Goal: Transaction & Acquisition: Book appointment/travel/reservation

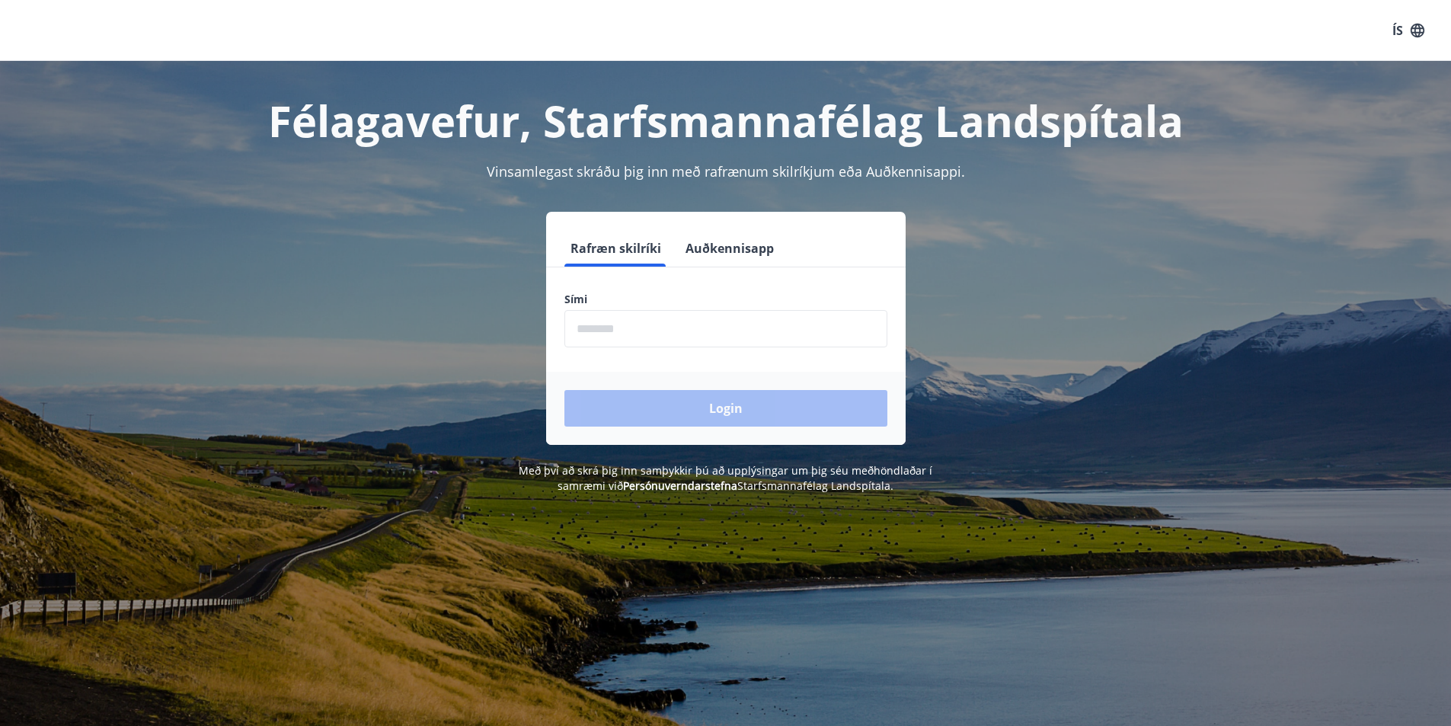
click at [647, 333] on input "phone" at bounding box center [726, 328] width 323 height 37
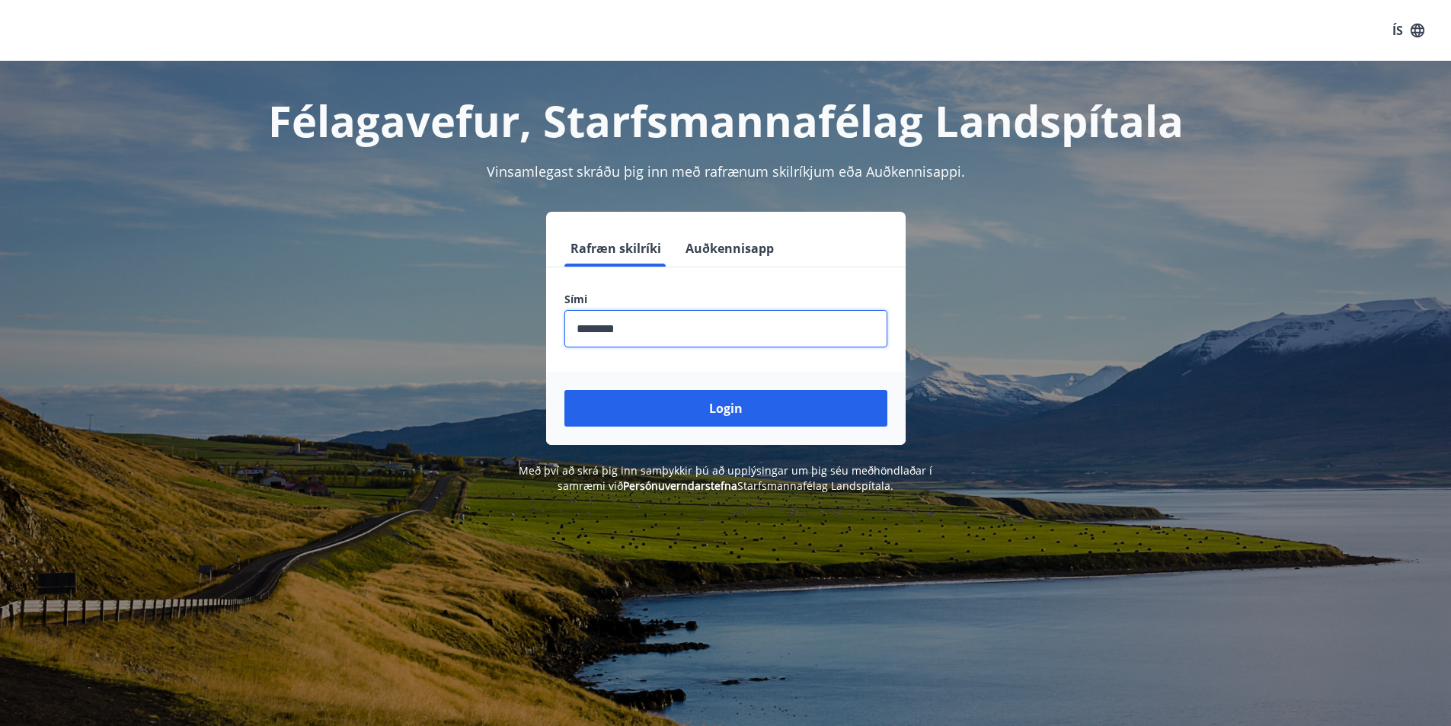
type input "********"
click at [565, 390] on button "Login" at bounding box center [726, 408] width 323 height 37
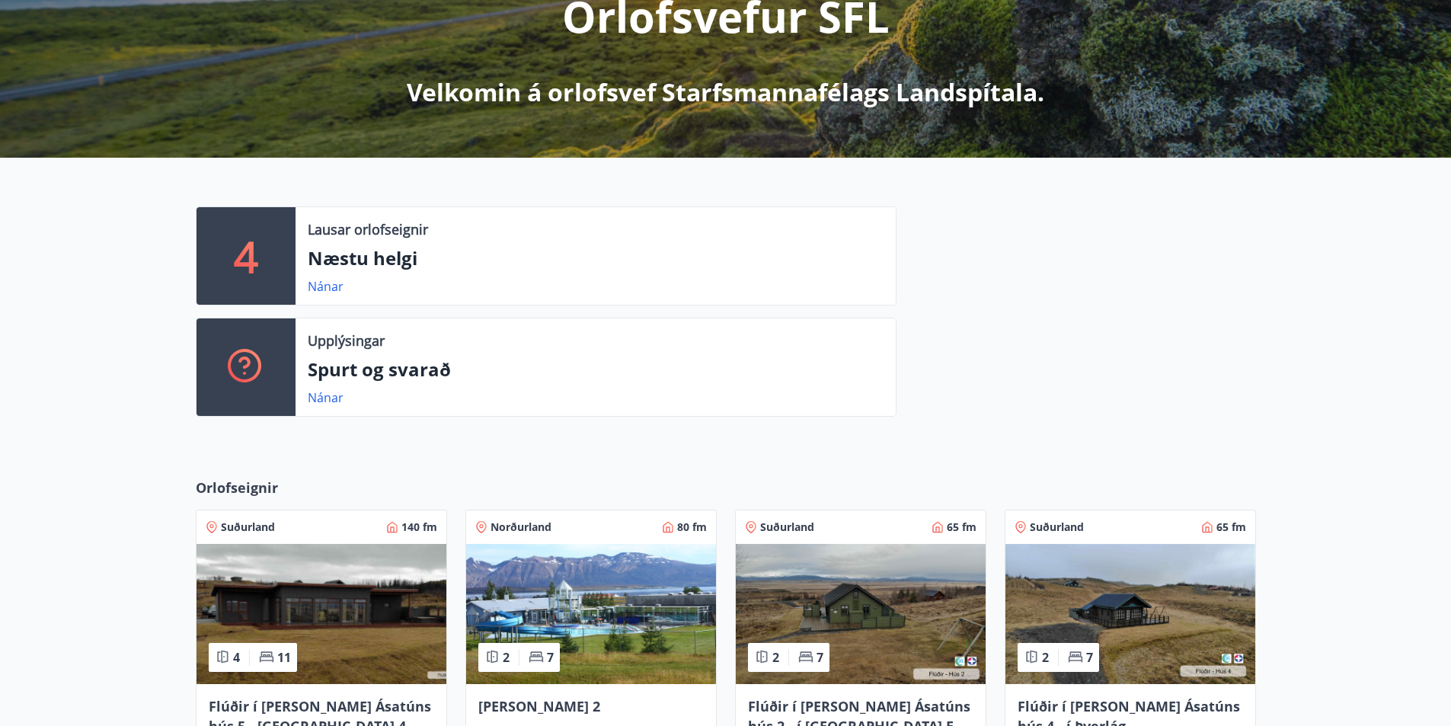
scroll to position [550, 0]
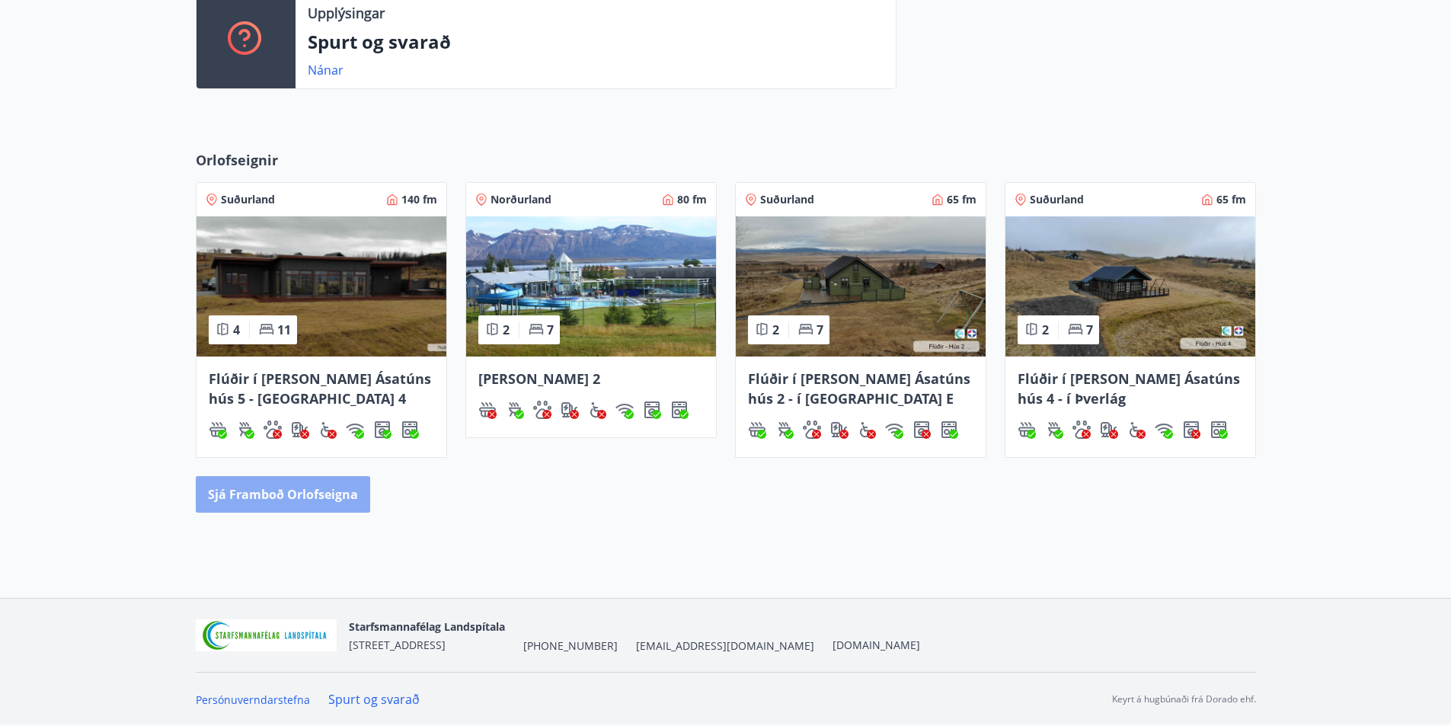
click at [315, 487] on button "Sjá framboð orlofseigna" at bounding box center [283, 494] width 174 height 37
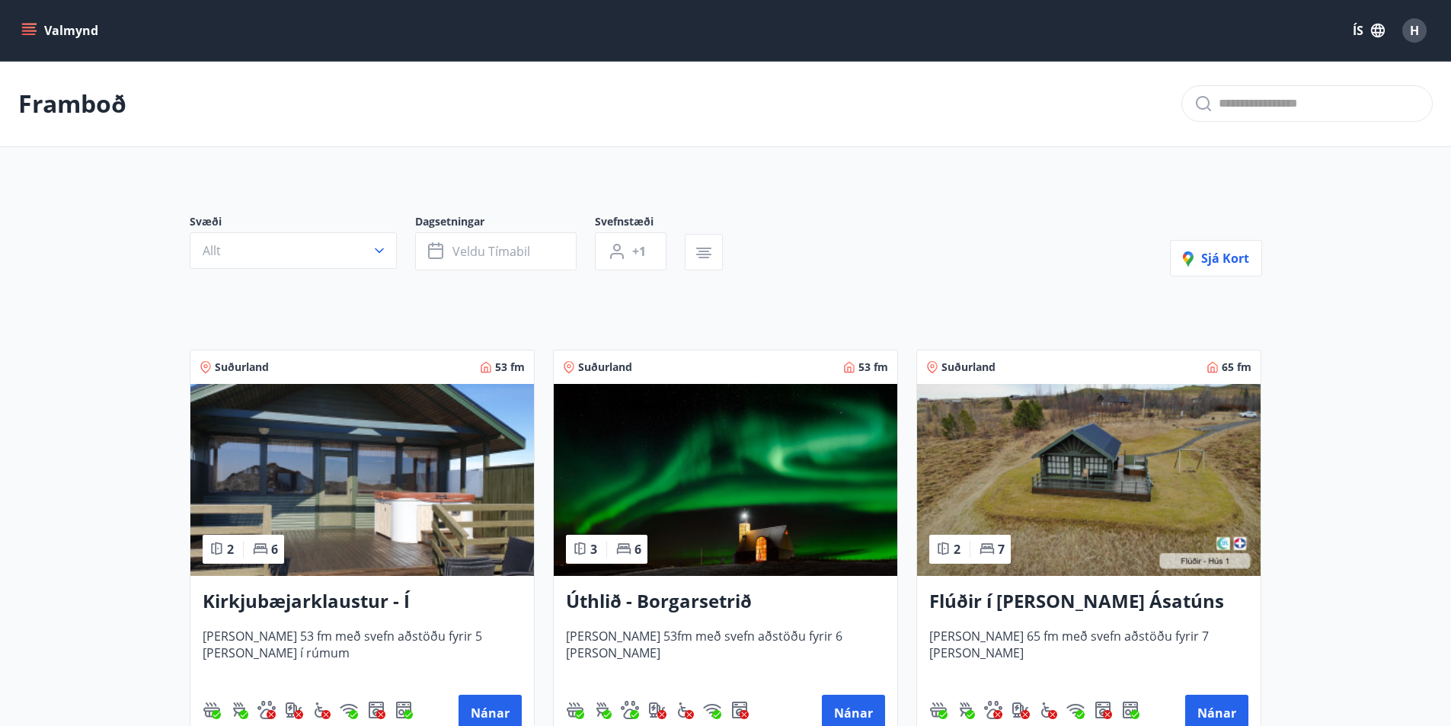
click at [661, 600] on h3 "Úthlið - Borgarsetrið" at bounding box center [725, 601] width 319 height 27
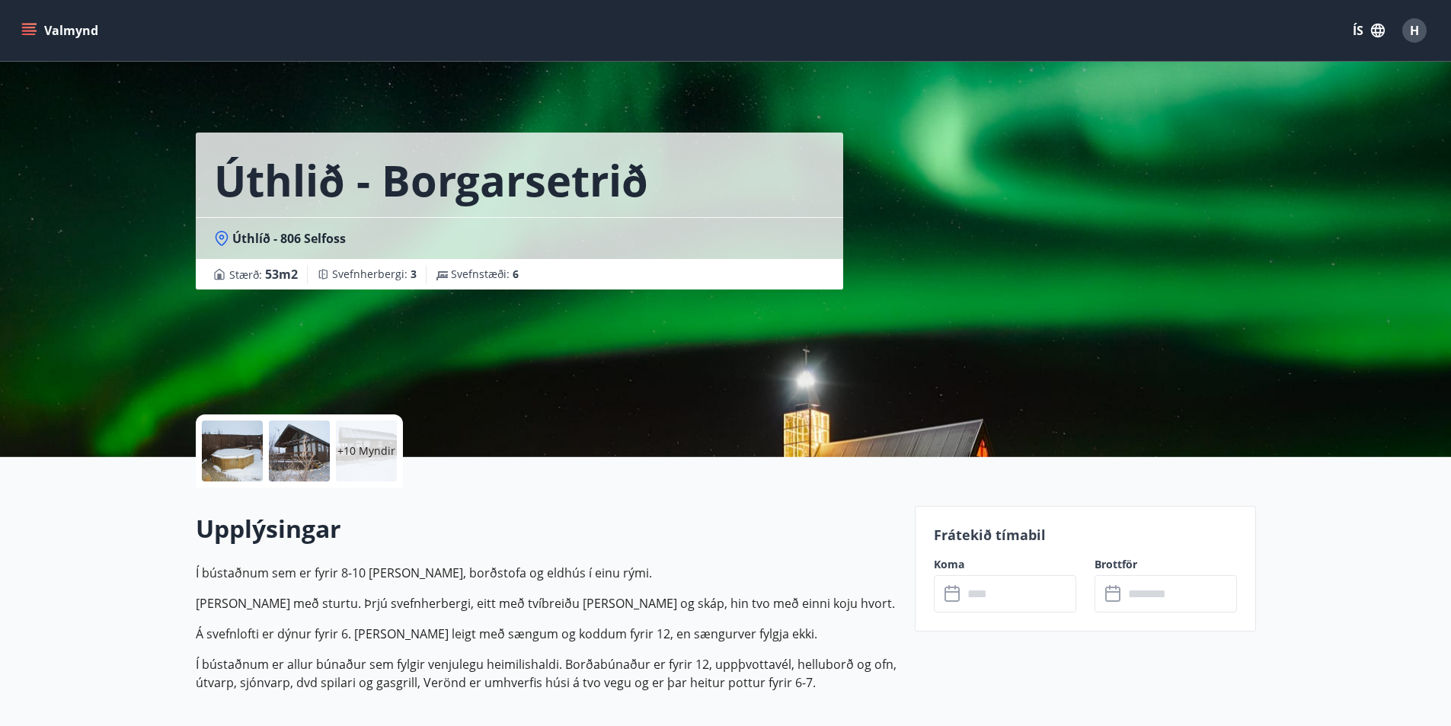
drag, startPoint x: 34, startPoint y: 22, endPoint x: 44, endPoint y: 21, distance: 10.8
click at [36, 22] on button "Valmynd" at bounding box center [61, 30] width 86 height 27
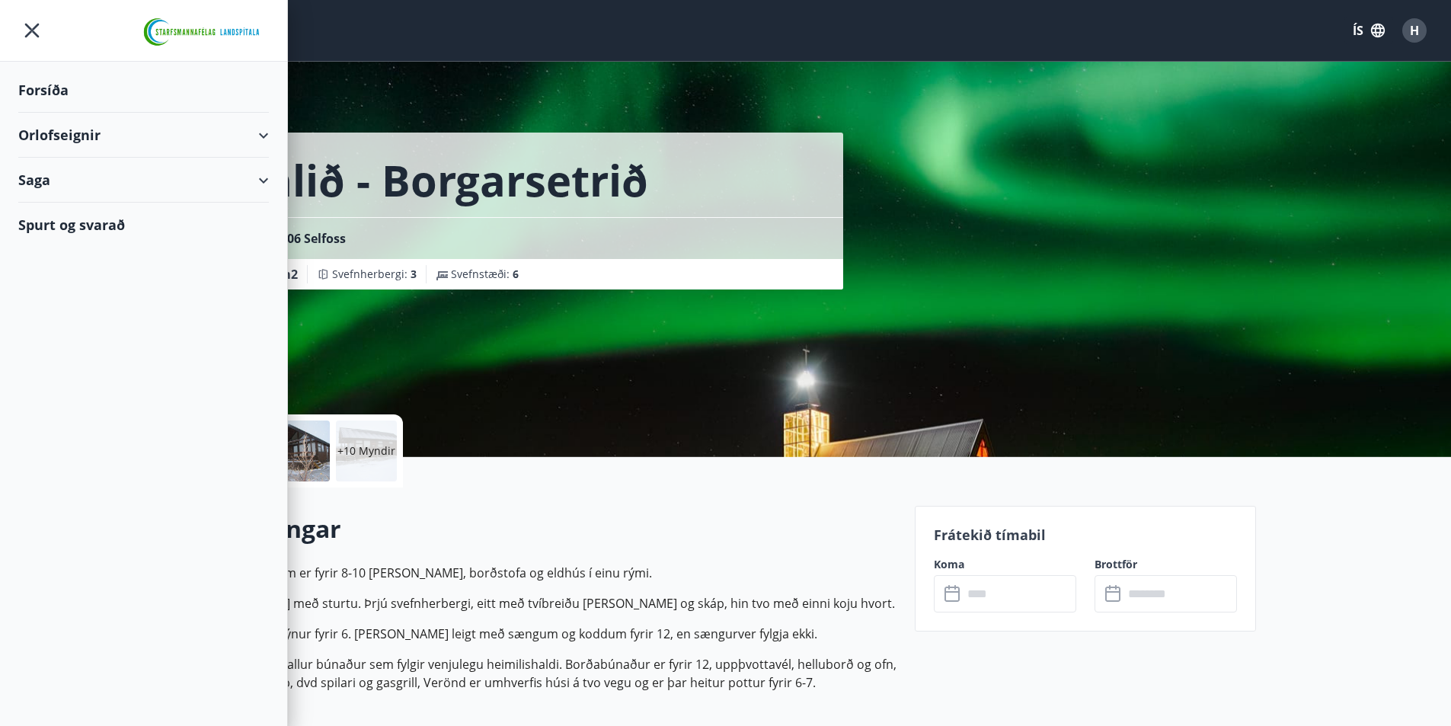
click at [270, 135] on icon at bounding box center [263, 135] width 18 height 18
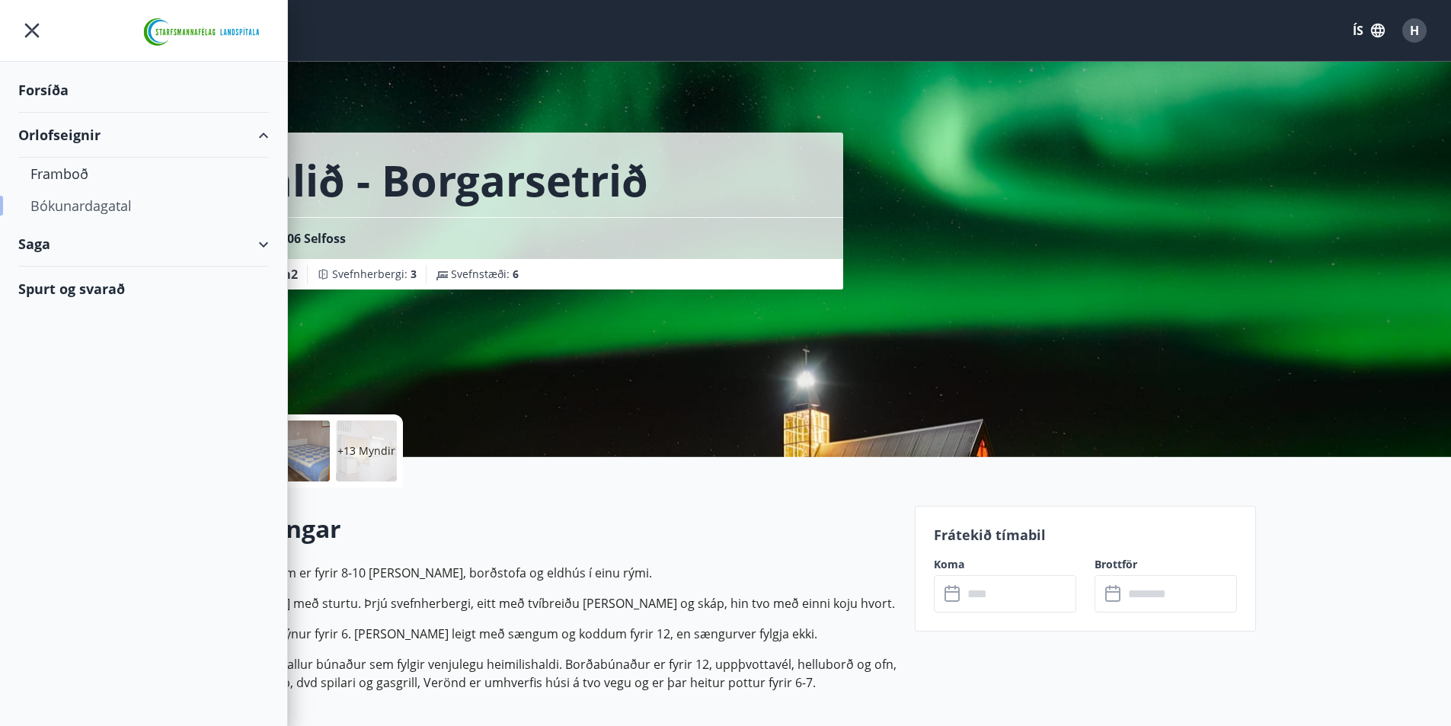
click at [80, 207] on div "Bókunardagatal" at bounding box center [143, 206] width 226 height 32
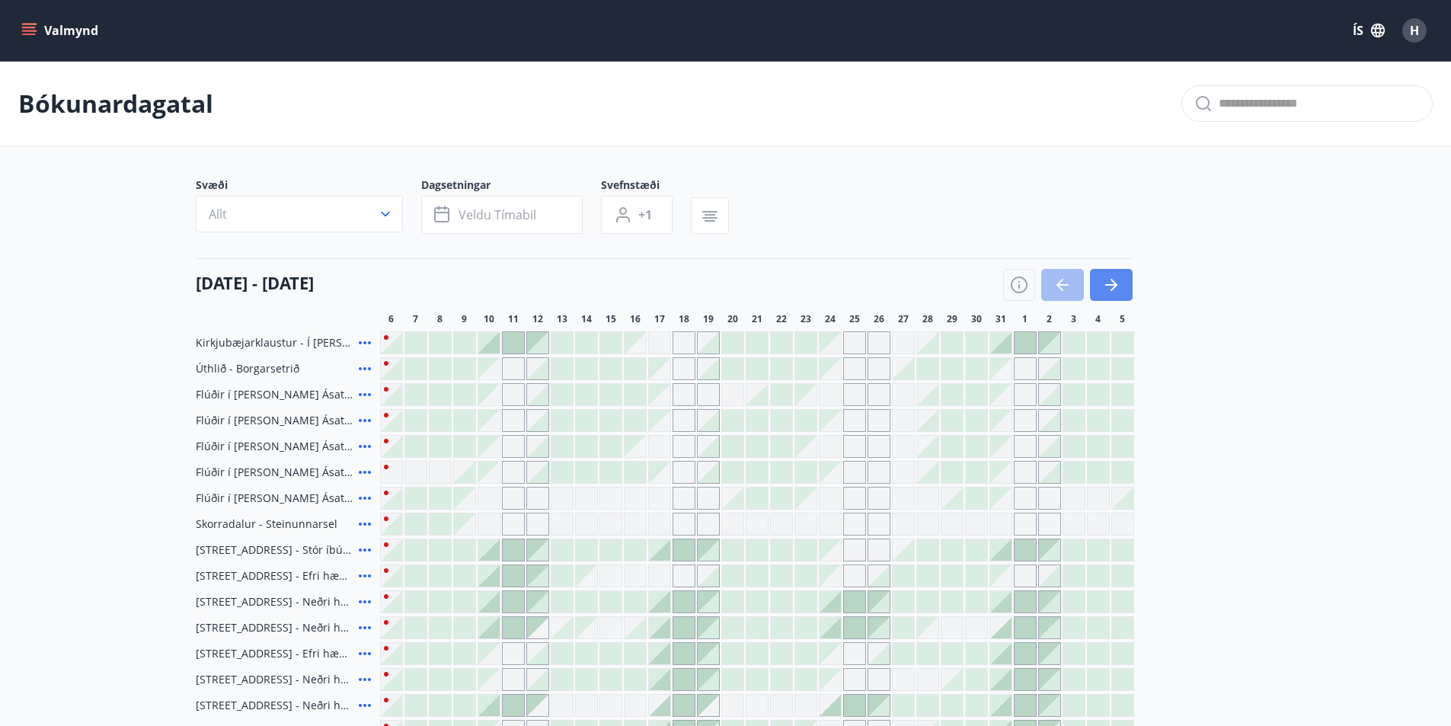
click at [1124, 277] on button "button" at bounding box center [1111, 285] width 43 height 32
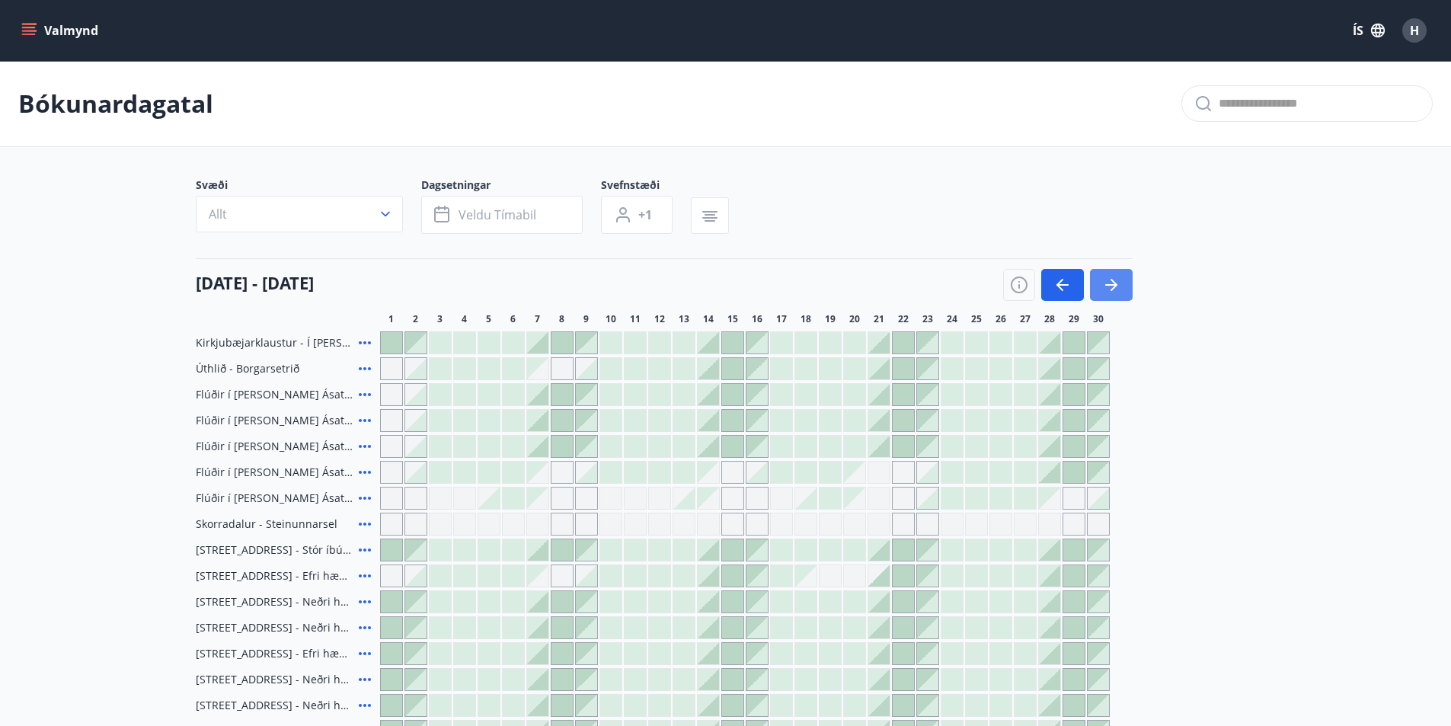
click at [1117, 286] on icon "button" at bounding box center [1111, 285] width 18 height 18
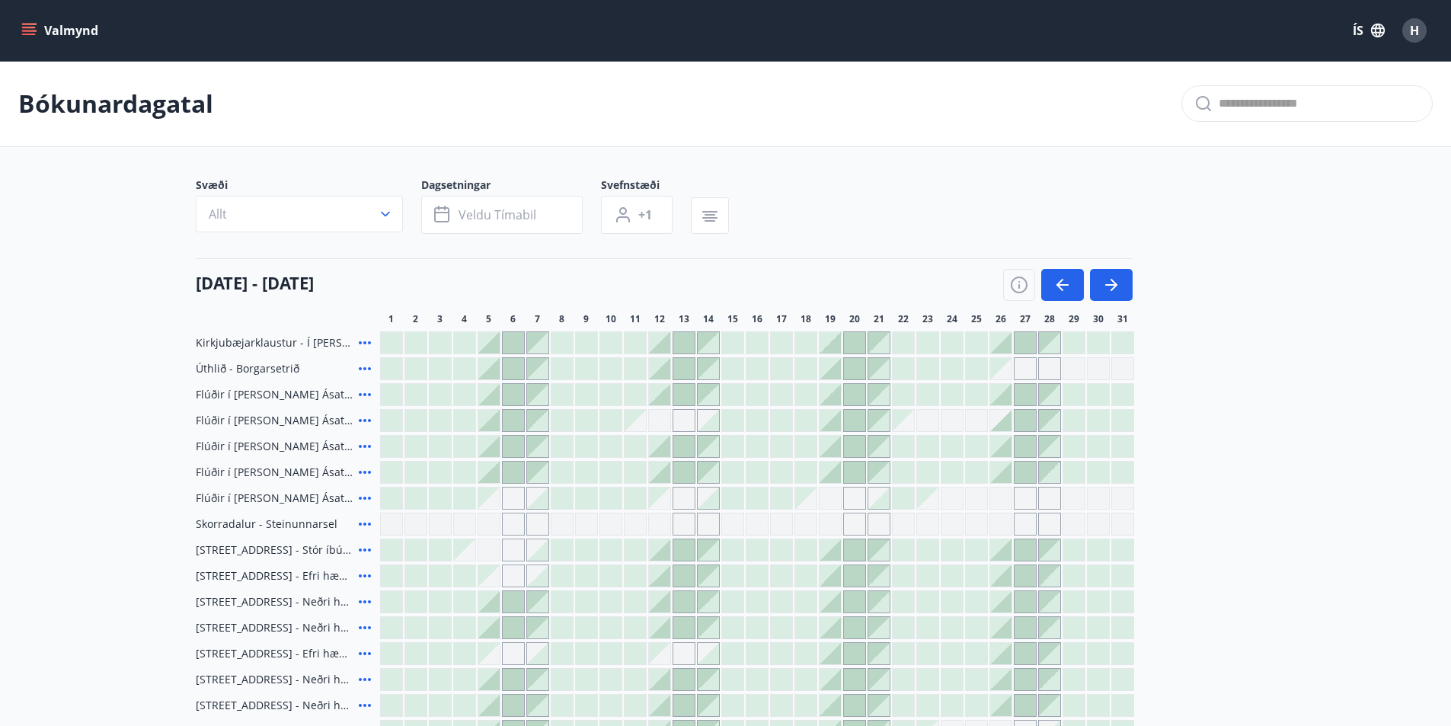
drag, startPoint x: 1027, startPoint y: 366, endPoint x: 899, endPoint y: 363, distance: 128.0
click at [1027, 365] on div "Gráir dagar eru ekki bókanlegir" at bounding box center [1025, 368] width 23 height 23
click at [1309, 427] on main "Bókunardagatal Svæði Allt Dagsetningar Veldu tímabil Svefnstæði +1 [DATE] - [DA…" at bounding box center [725, 402] width 1451 height 682
click at [27, 29] on icon "menu" at bounding box center [28, 30] width 15 height 15
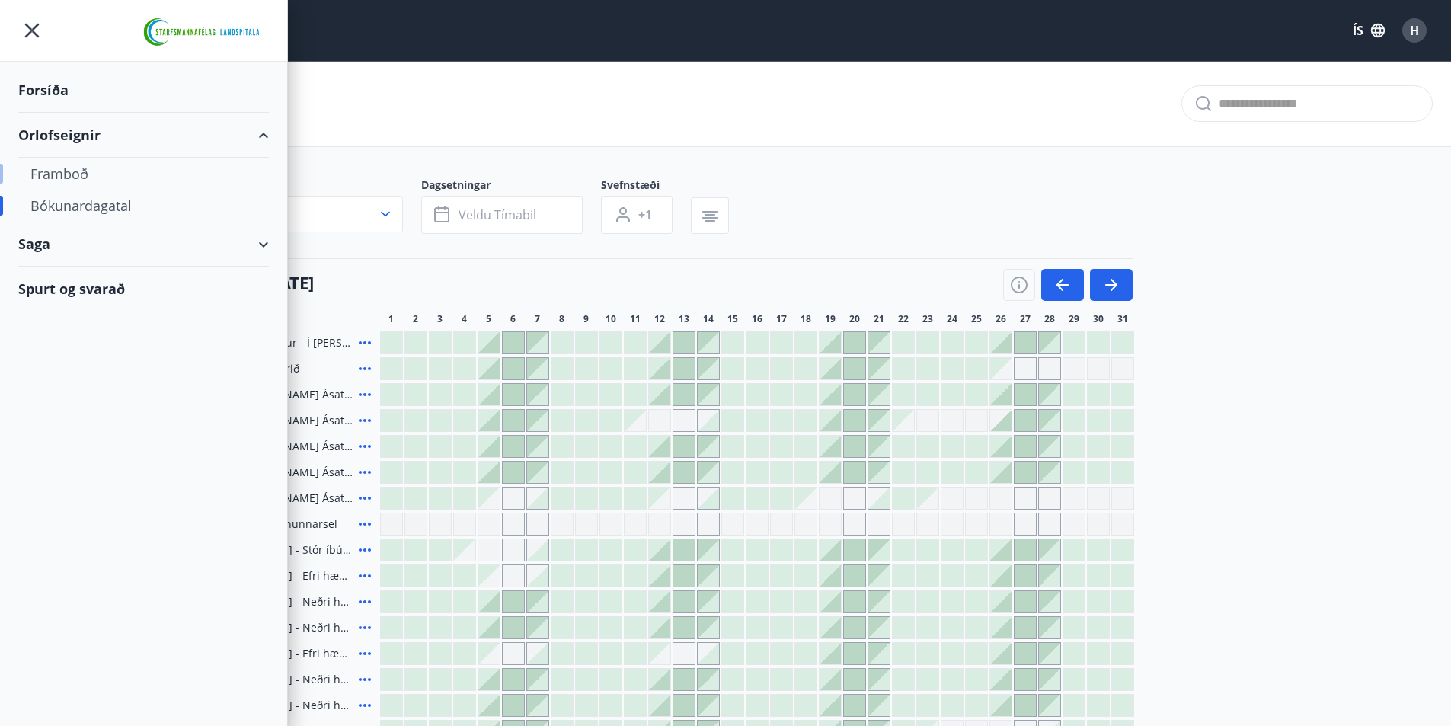
click at [66, 178] on div "Framboð" at bounding box center [143, 174] width 226 height 32
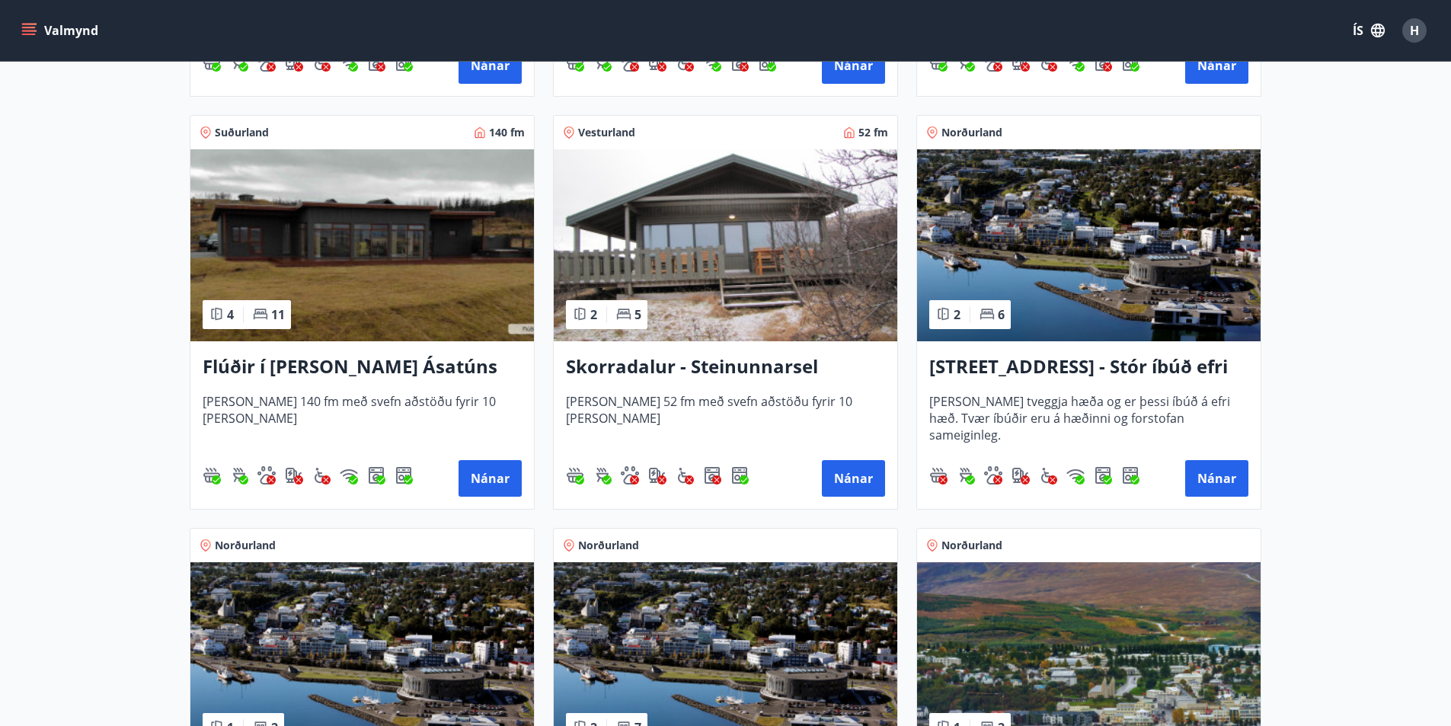
scroll to position [1067, 0]
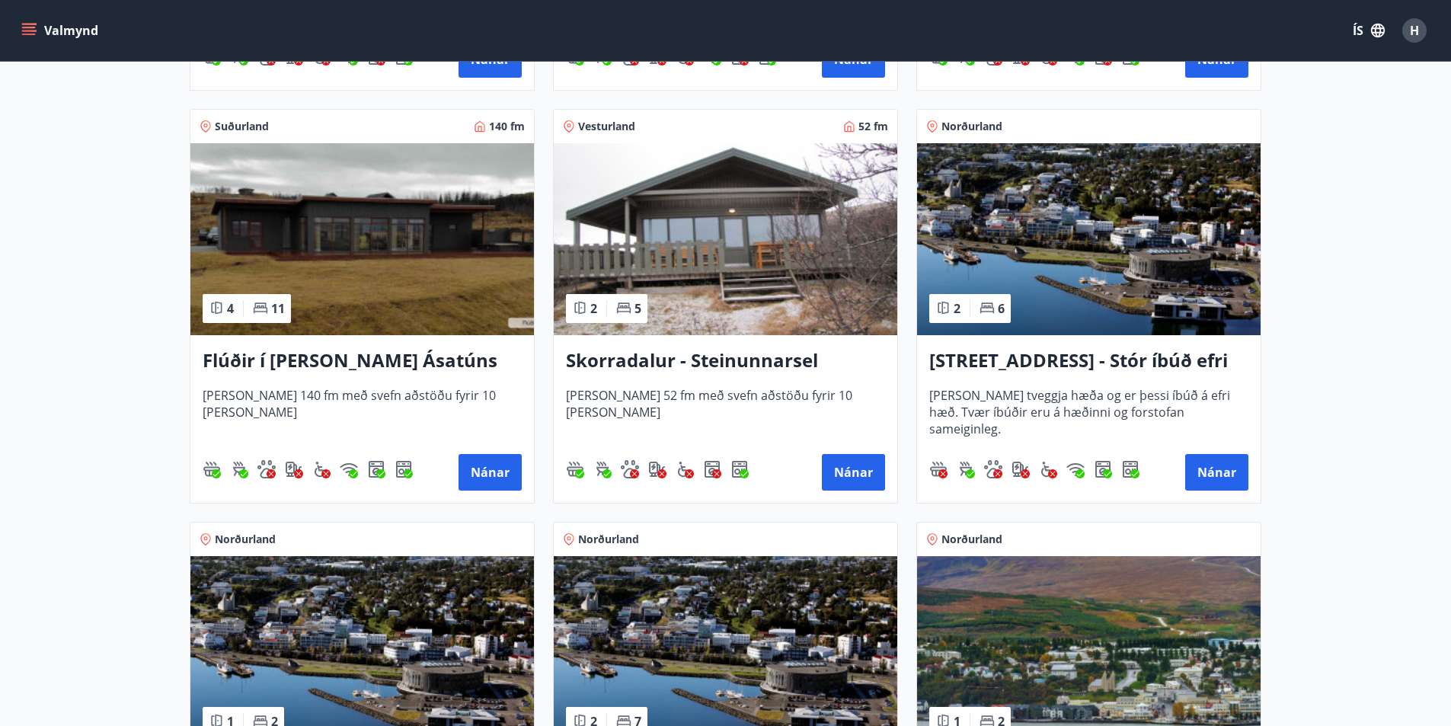
click at [680, 363] on h3 "Skorradalur - Steinunnarsel" at bounding box center [725, 360] width 319 height 27
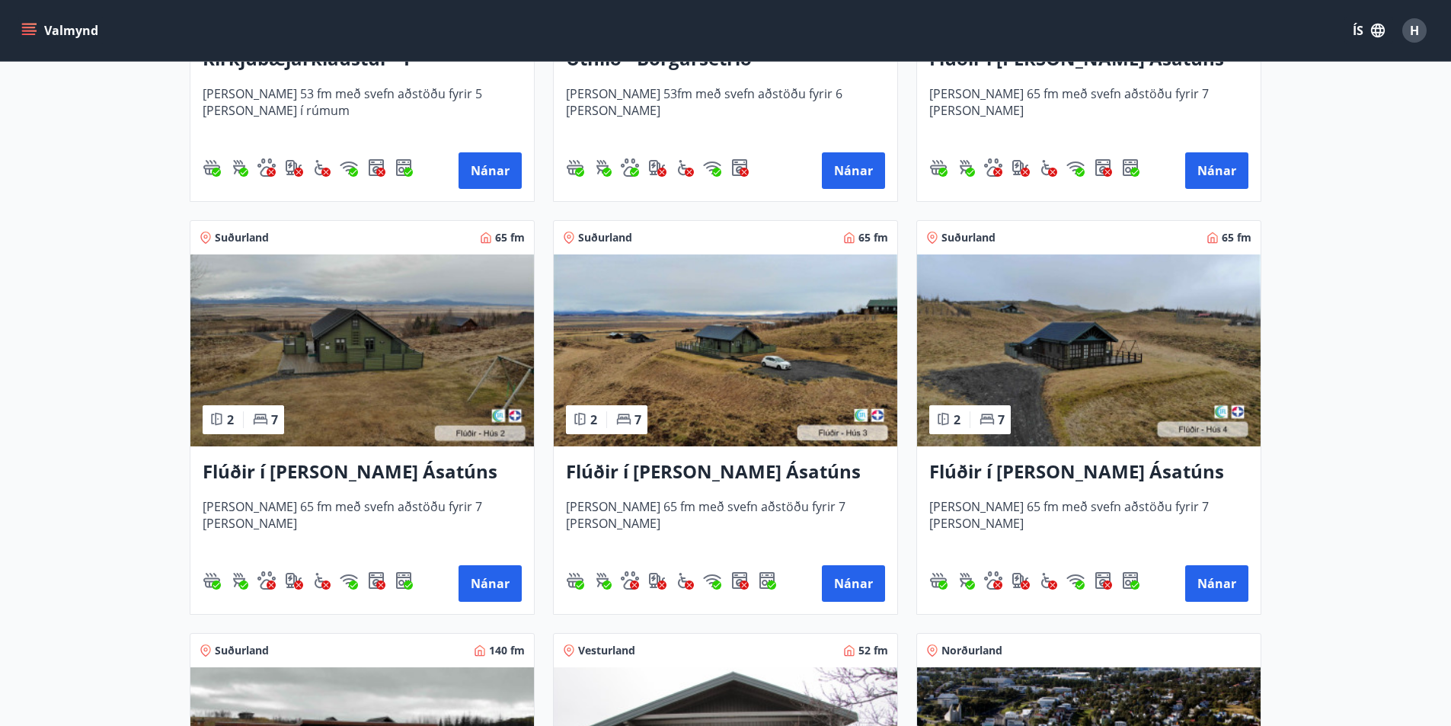
scroll to position [609, 0]
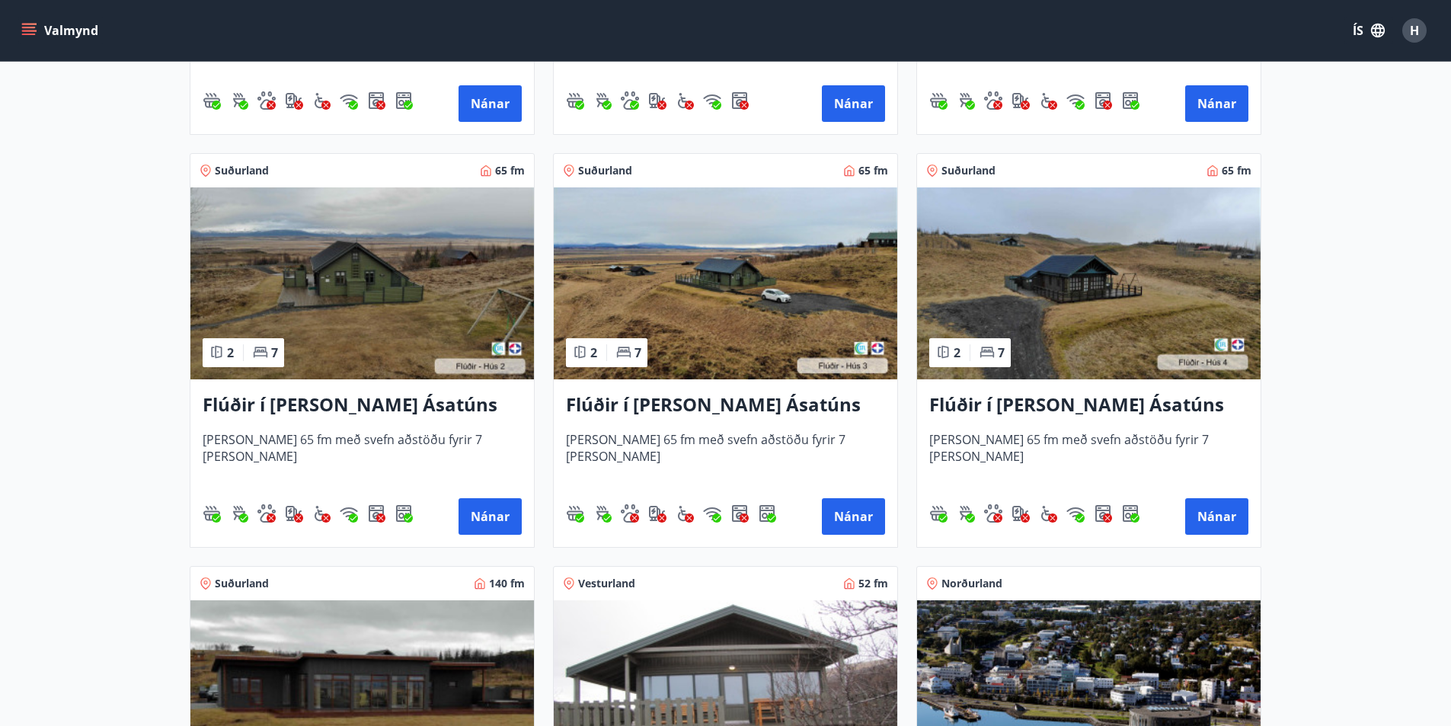
click at [1075, 302] on img at bounding box center [1089, 283] width 344 height 192
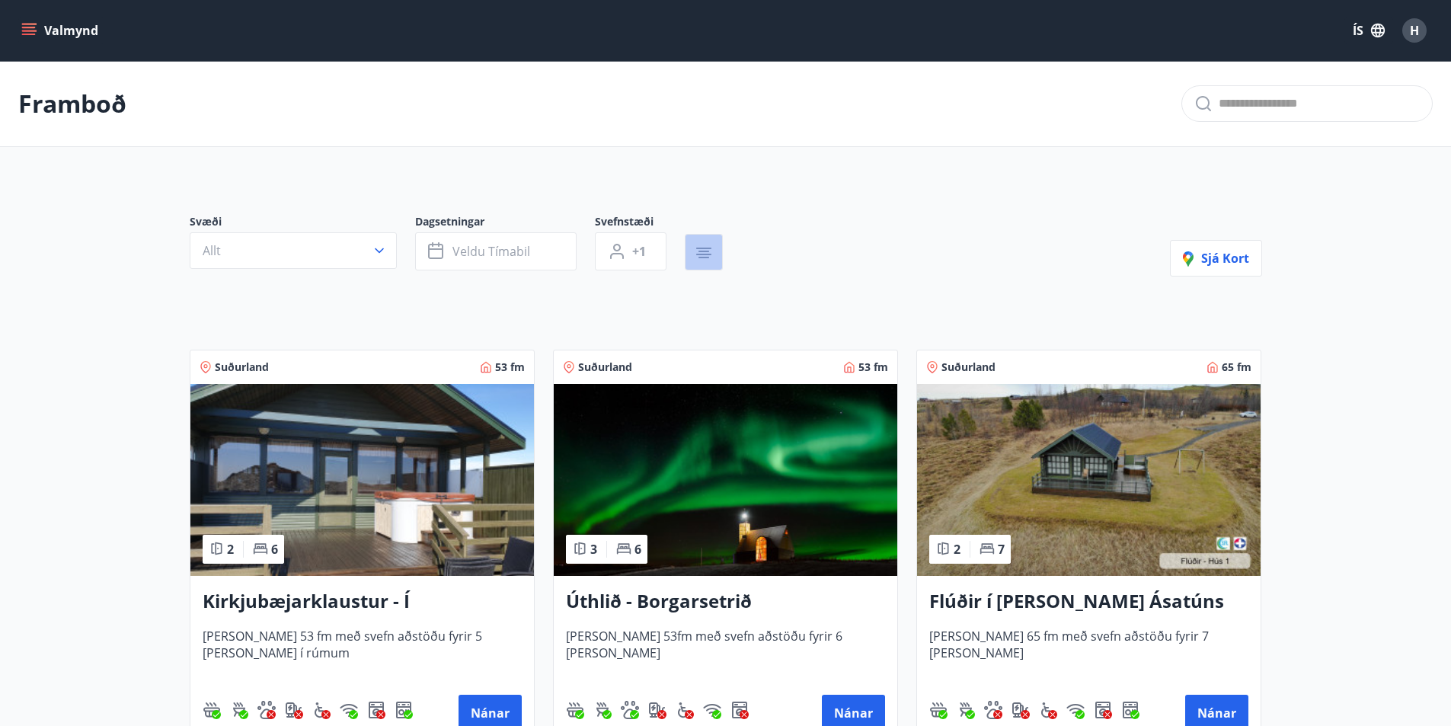
click at [700, 258] on icon "button" at bounding box center [704, 258] width 11 height 2
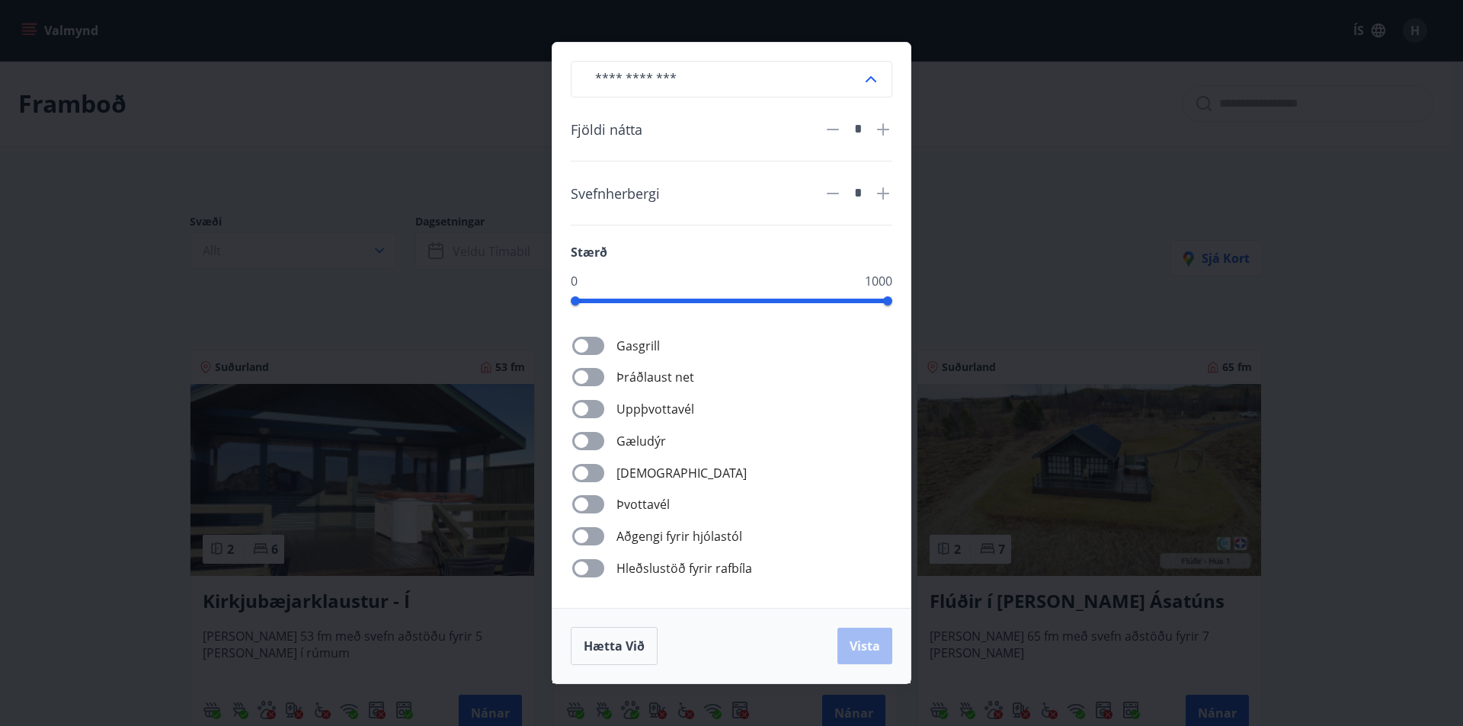
click at [887, 192] on icon at bounding box center [883, 193] width 18 height 18
click at [887, 194] on icon at bounding box center [883, 193] width 18 height 18
click at [887, 194] on icon at bounding box center [883, 193] width 12 height 12
type input "*"
click at [873, 638] on span "Vista" at bounding box center [864, 646] width 30 height 17
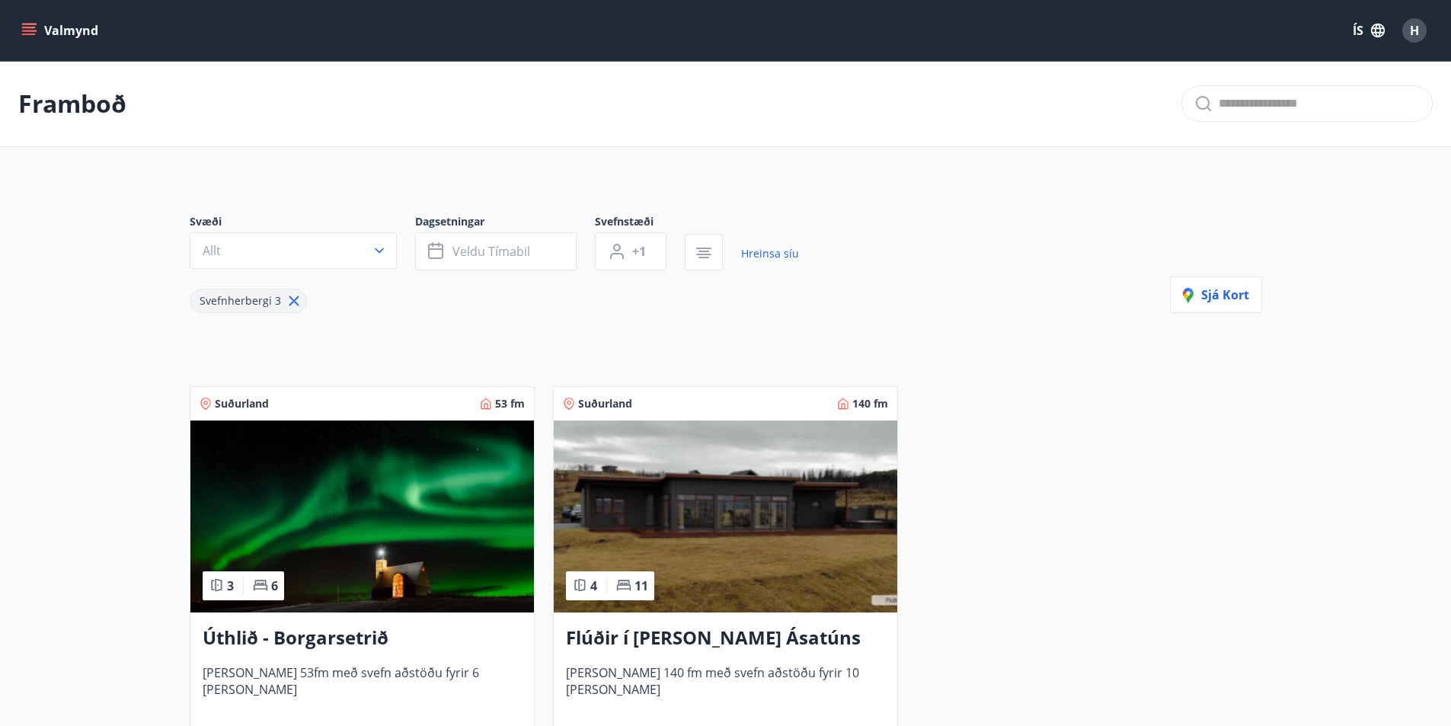
click at [27, 34] on icon "menu" at bounding box center [29, 35] width 14 height 2
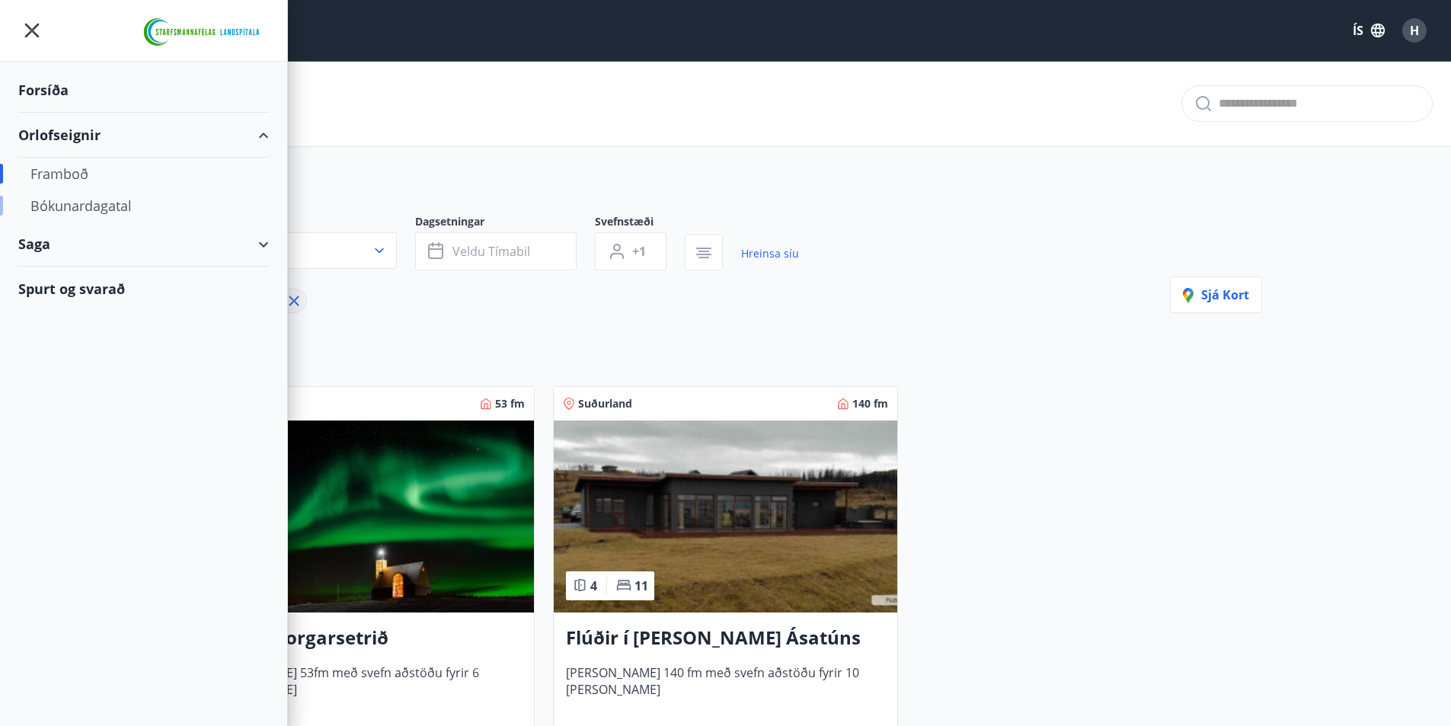
click at [79, 200] on div "Bókunardagatal" at bounding box center [143, 206] width 226 height 32
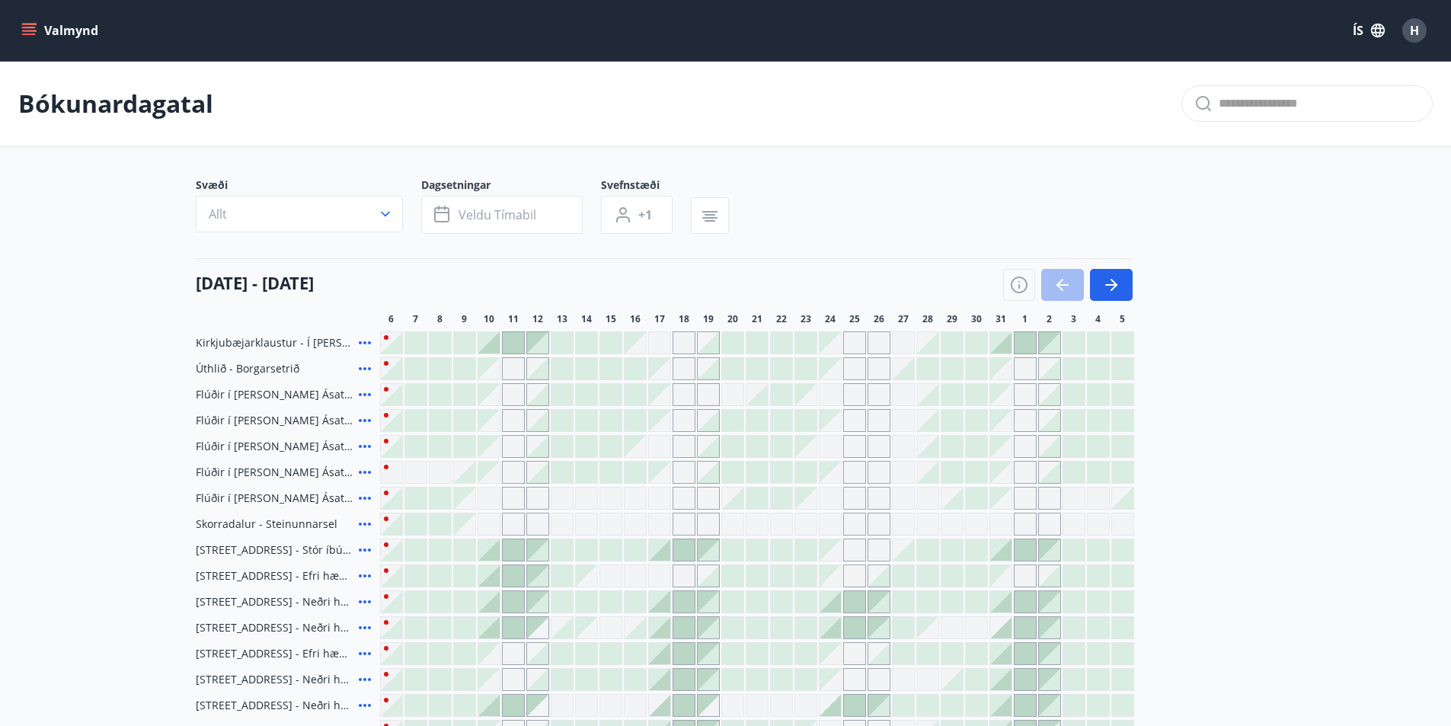
click at [368, 499] on icon at bounding box center [365, 498] width 12 height 3
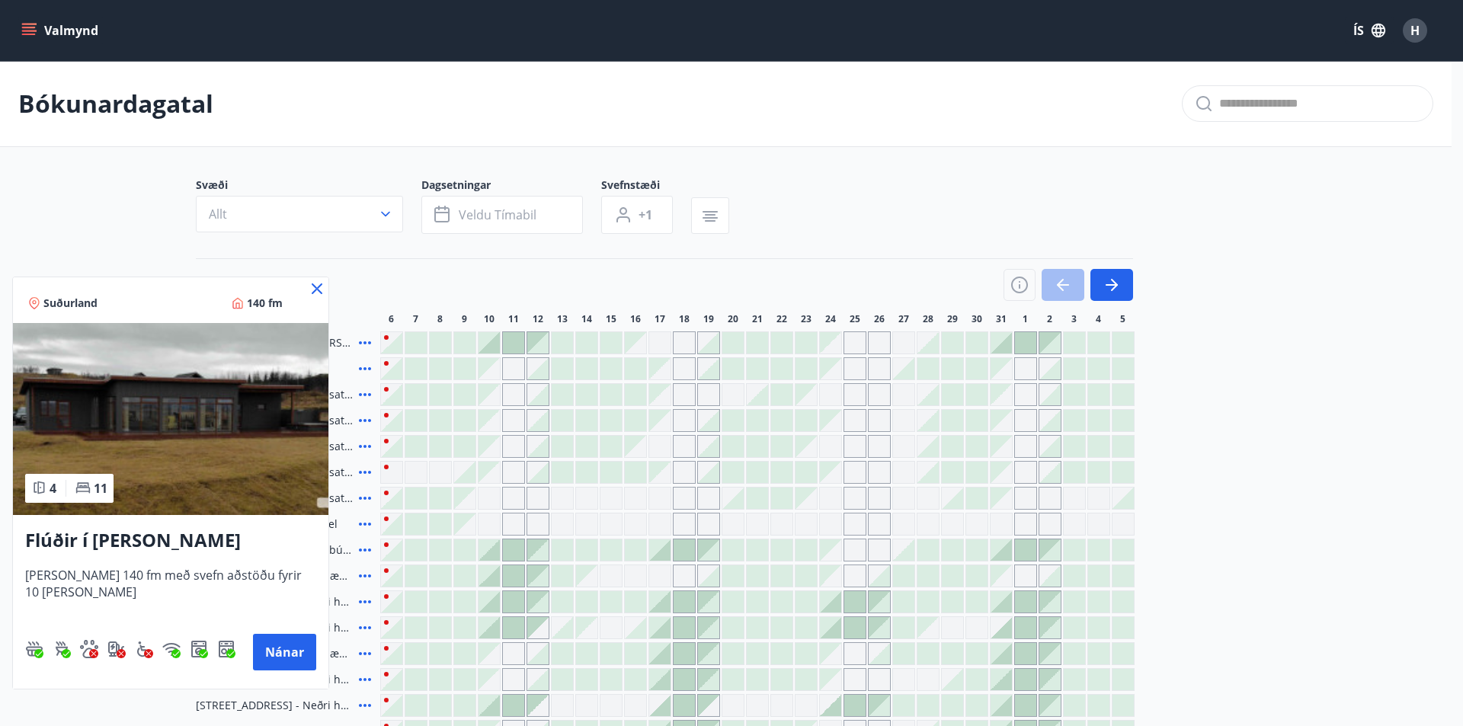
click at [317, 282] on icon at bounding box center [317, 289] width 18 height 18
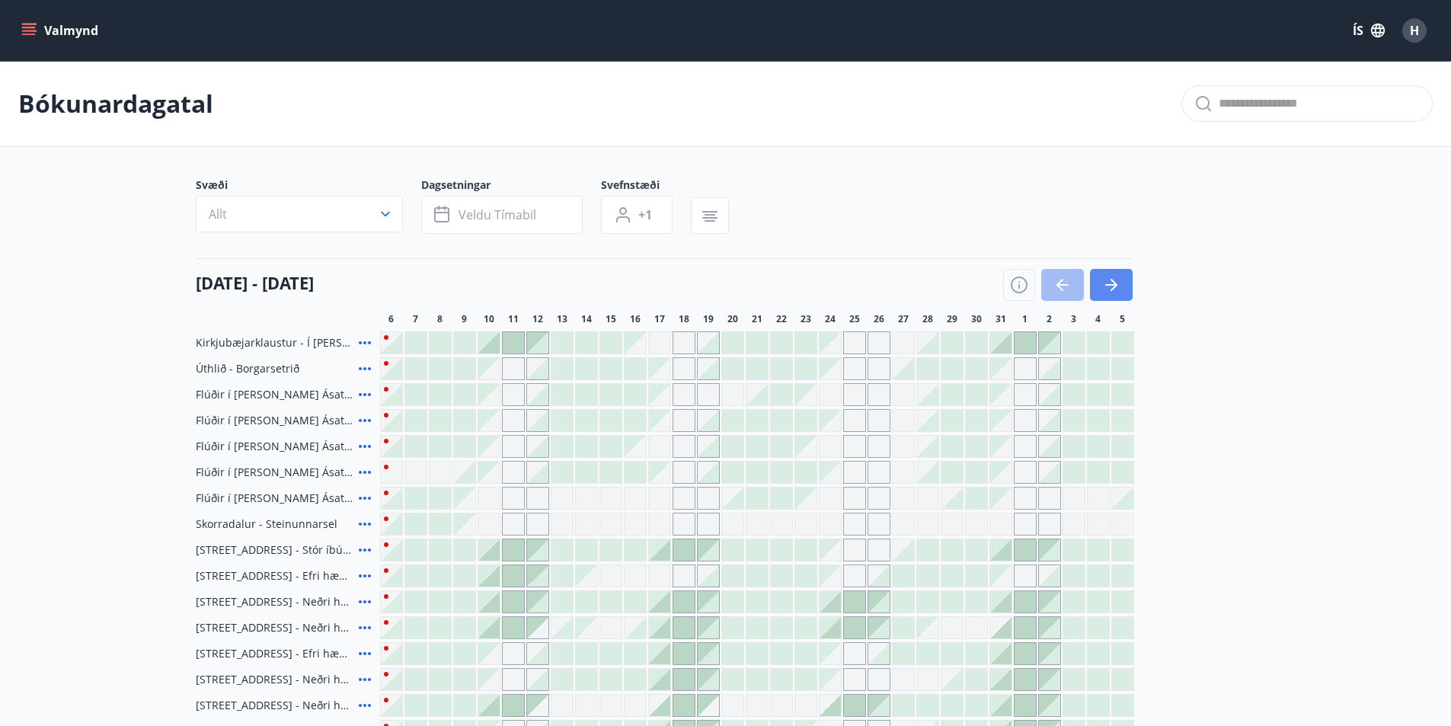
click at [1123, 281] on button "button" at bounding box center [1111, 285] width 43 height 32
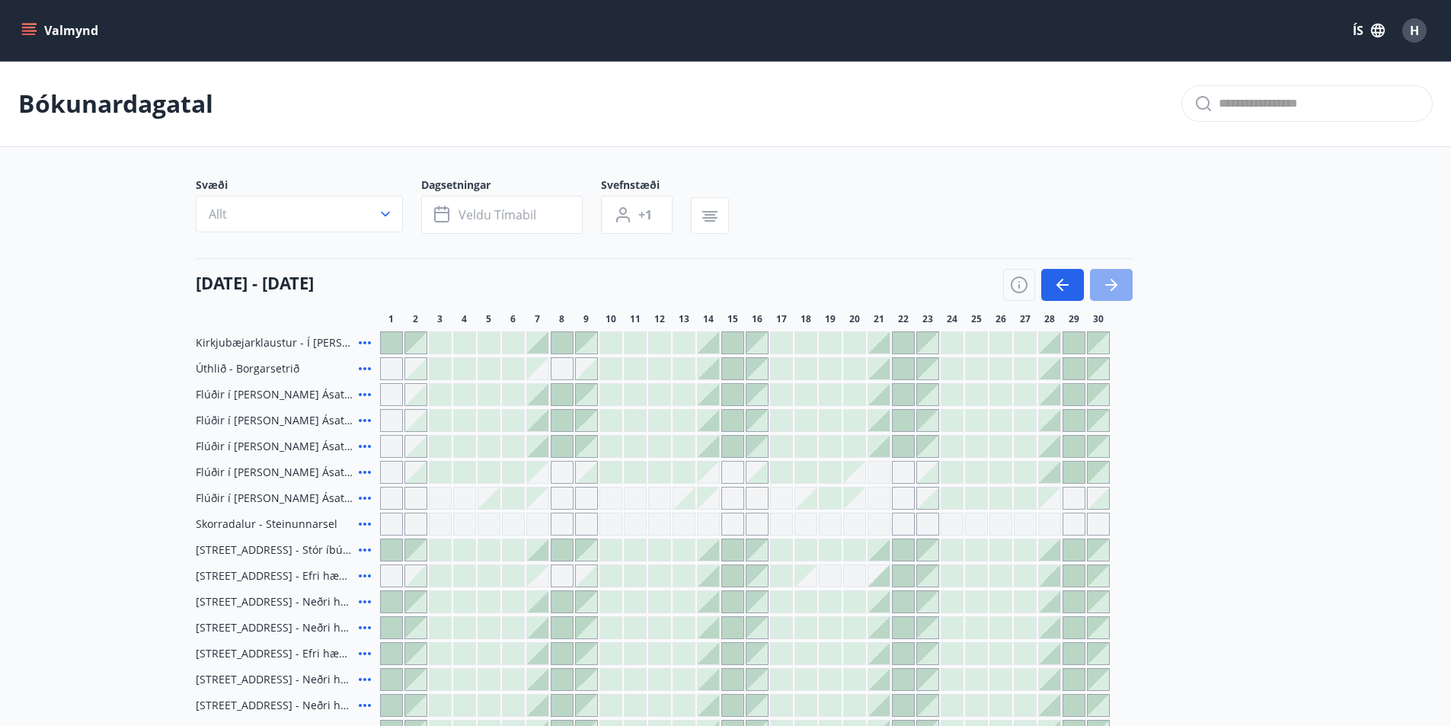
click at [1121, 284] on button "button" at bounding box center [1111, 285] width 43 height 32
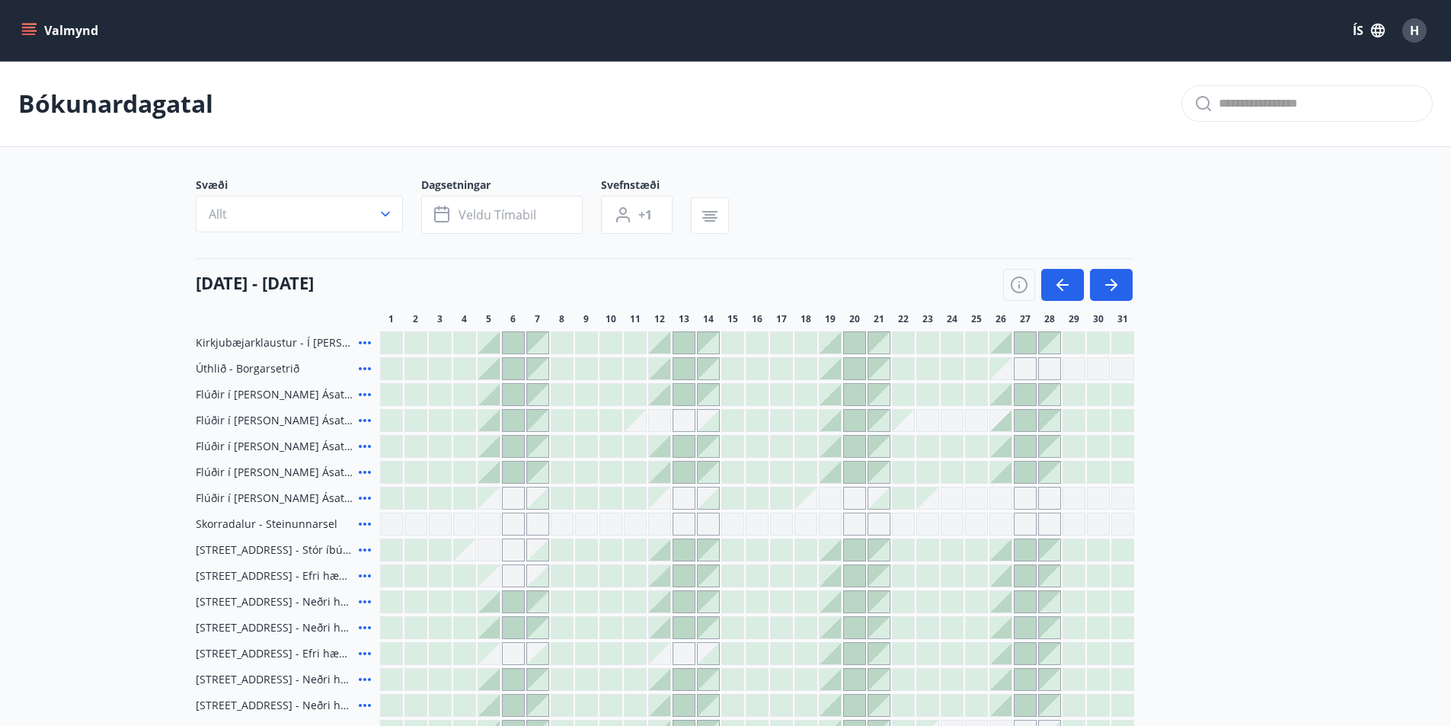
click at [1096, 495] on div "Gráir dagar eru ekki bókanlegir" at bounding box center [1098, 498] width 23 height 23
click at [1070, 496] on div "Gráir dagar eru ekki bókanlegir" at bounding box center [1074, 498] width 23 height 23
click at [1067, 496] on div "Gráir dagar eru ekki bókanlegir" at bounding box center [1074, 498] width 23 height 23
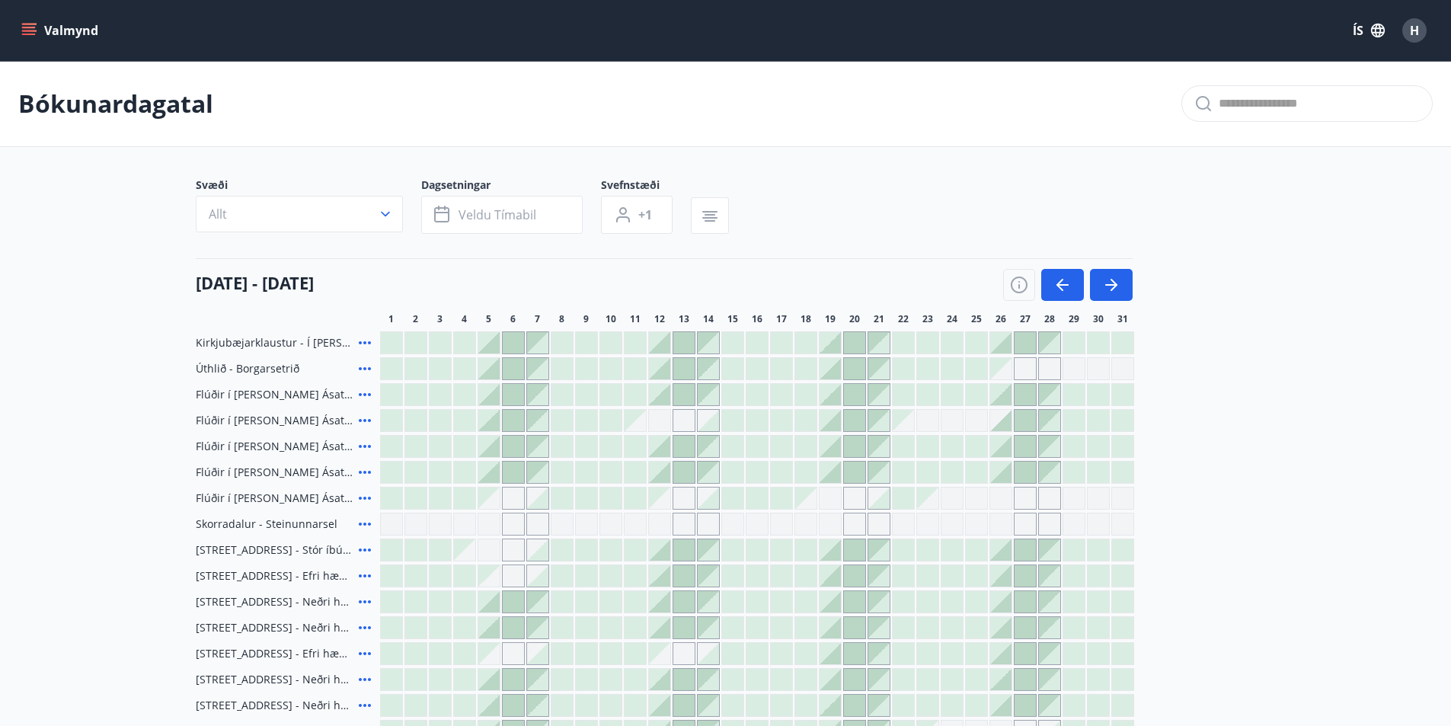
click at [1067, 496] on div "Gráir dagar eru ekki bókanlegir" at bounding box center [1074, 498] width 23 height 23
click at [1304, 465] on main "Bókunardagatal Svæði Allt Dagsetningar Veldu tímabil Svefnstæði +1 [DATE] - [DA…" at bounding box center [725, 402] width 1451 height 682
click at [1023, 520] on div "Gráir dagar eru ekki bókanlegir" at bounding box center [1025, 524] width 23 height 23
click at [1017, 459] on div "Kirkjubæjarklaustur - Í [PERSON_NAME] Hæðargarðs Úthlið - Borgarsetrið Flúðir í…" at bounding box center [726, 536] width 1061 height 411
click at [999, 477] on div at bounding box center [1000, 472] width 21 height 21
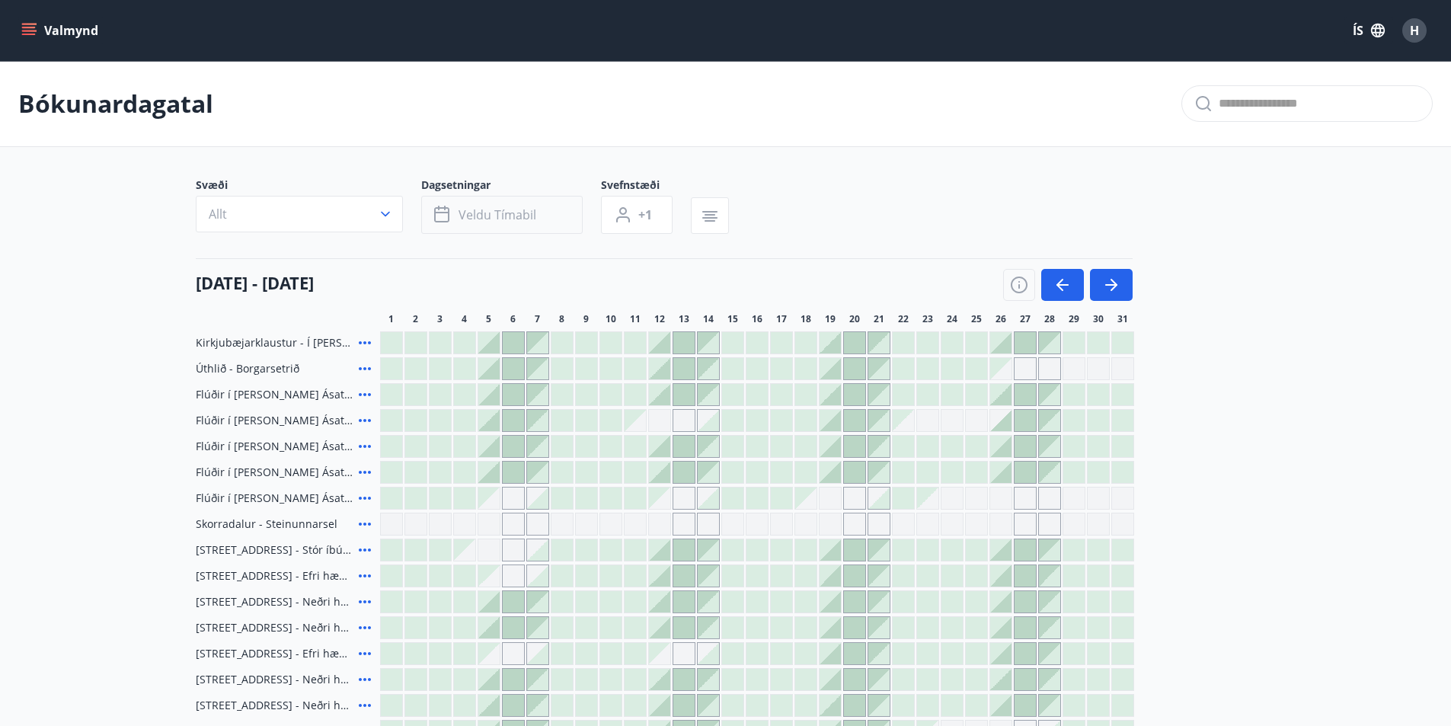
click at [492, 213] on span "Veldu tímabil" at bounding box center [498, 214] width 78 height 17
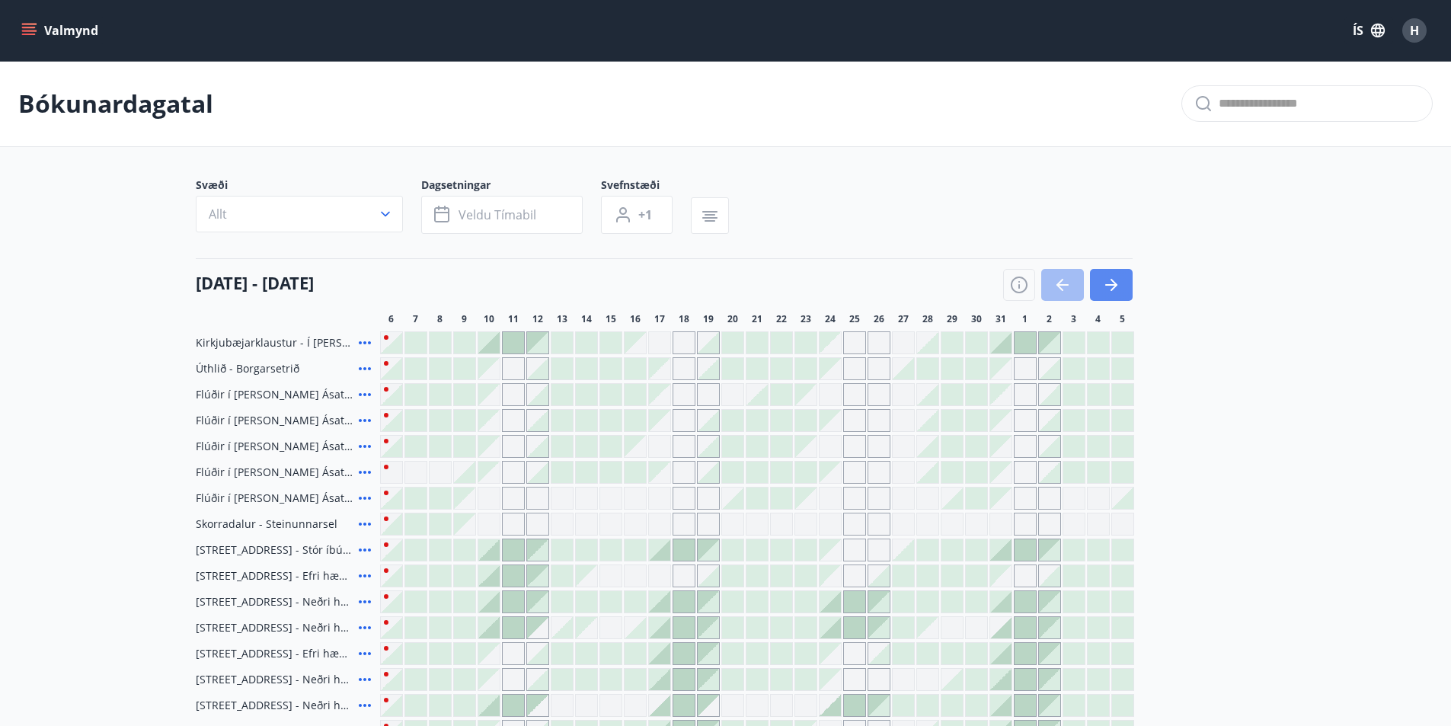
click at [1107, 283] on icon "button" at bounding box center [1111, 285] width 18 height 18
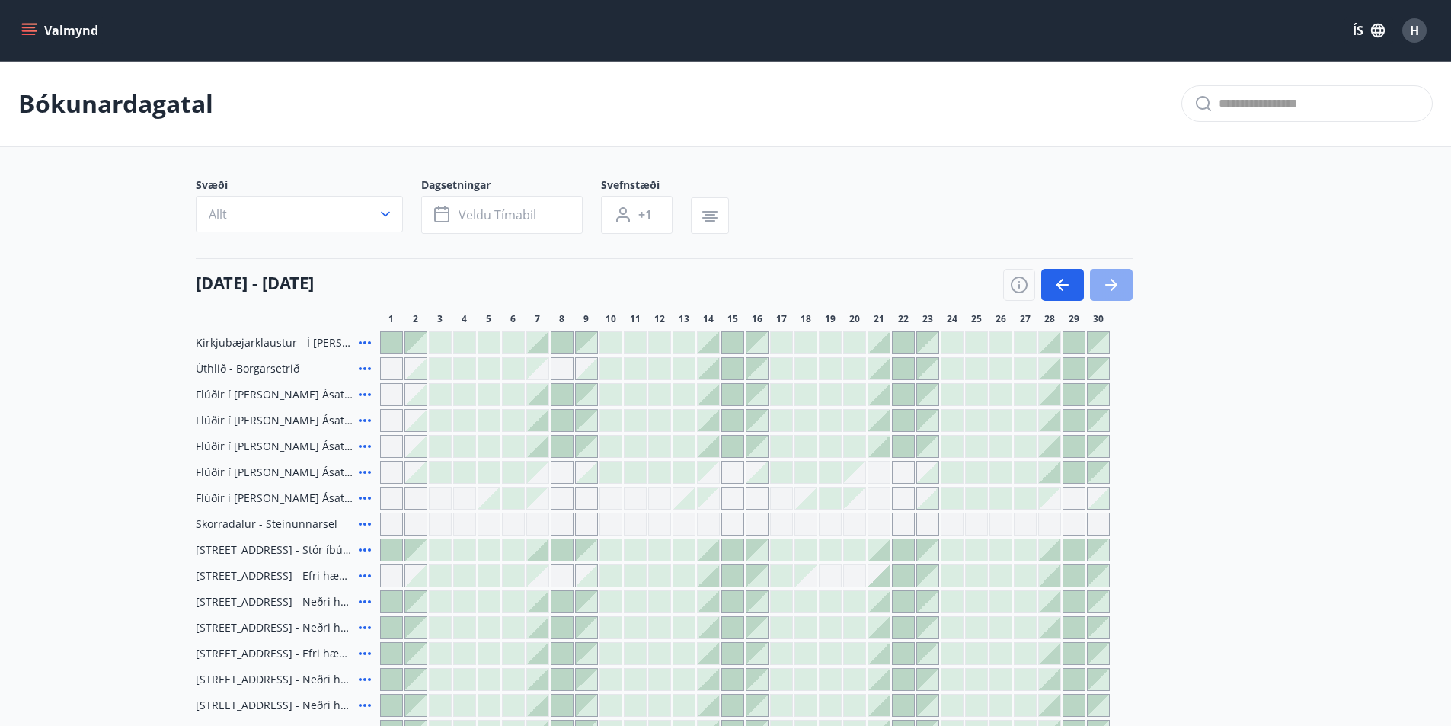
click at [1107, 283] on icon "button" at bounding box center [1111, 285] width 18 height 18
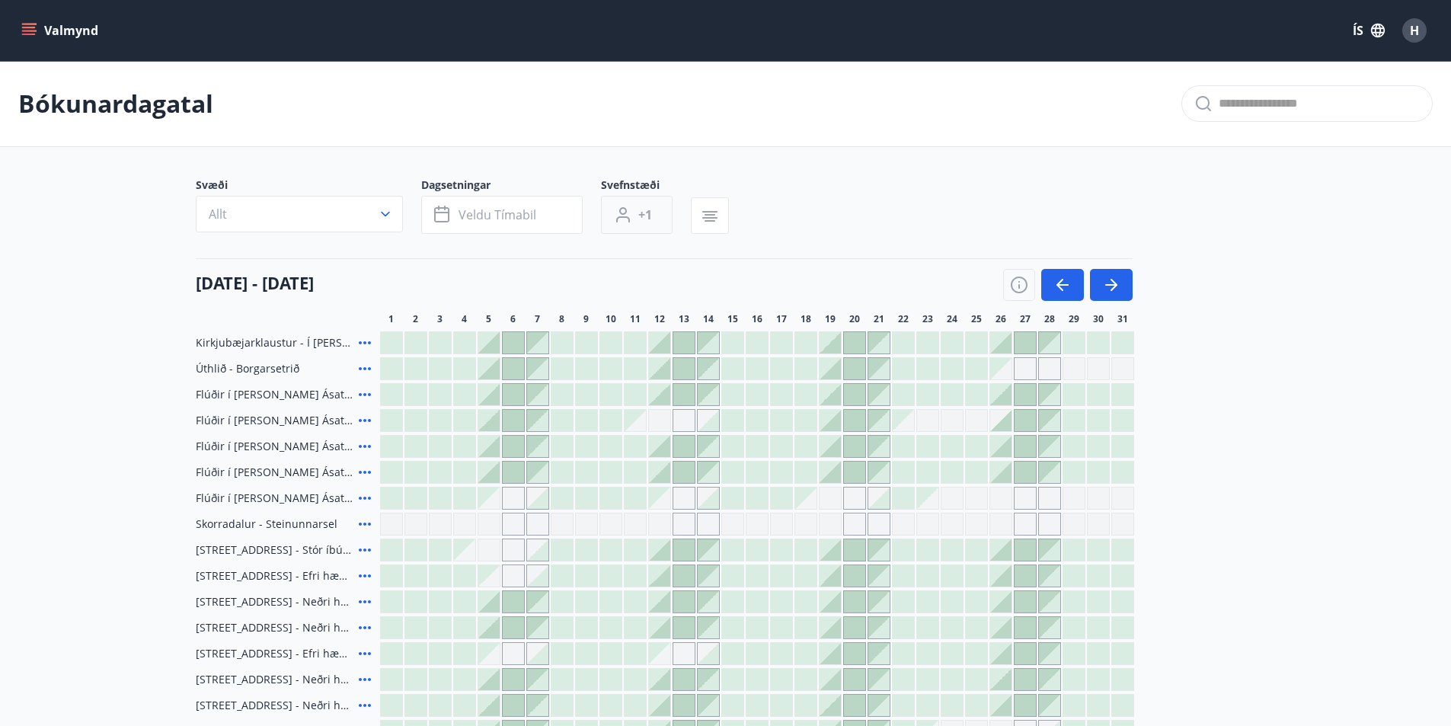
click at [648, 213] on span "+1" at bounding box center [645, 214] width 14 height 17
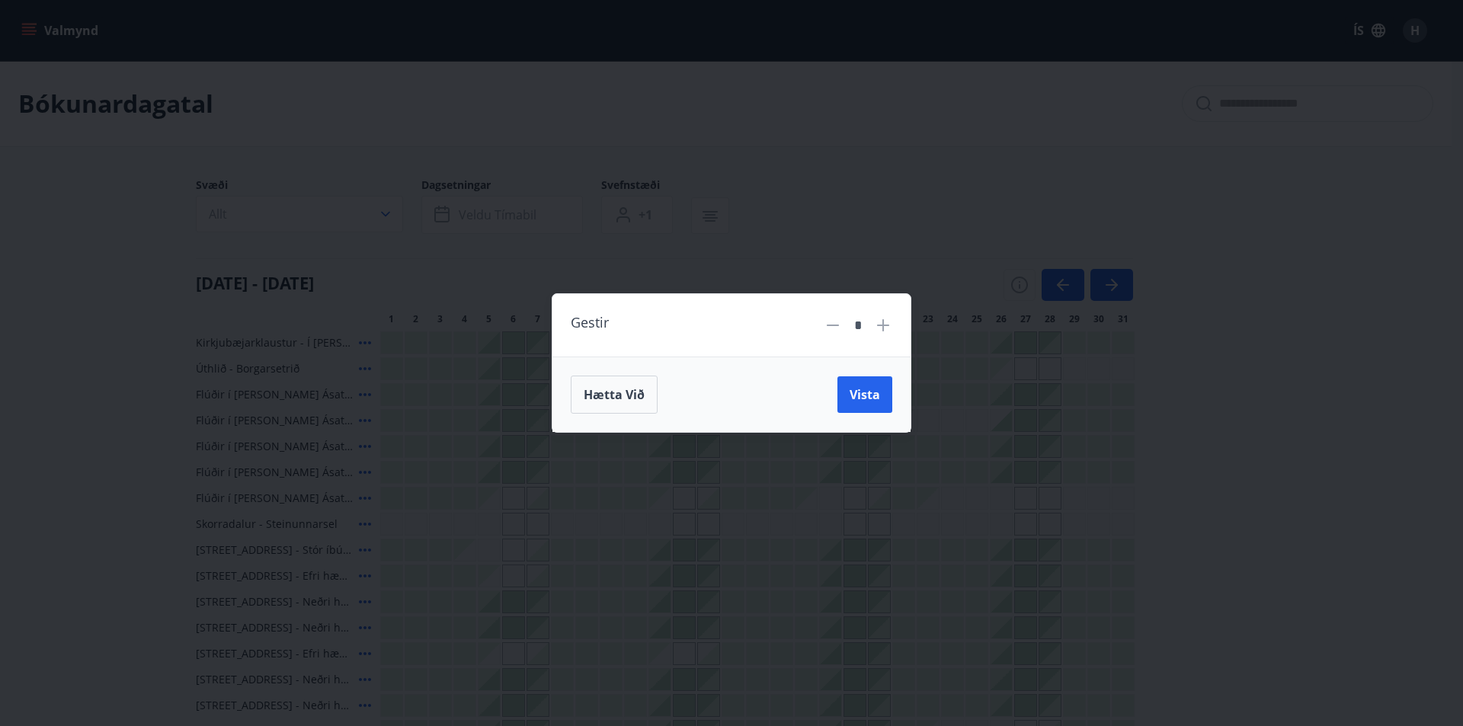
click at [922, 199] on div "Gestir * Hætta við Vista" at bounding box center [731, 363] width 1463 height 726
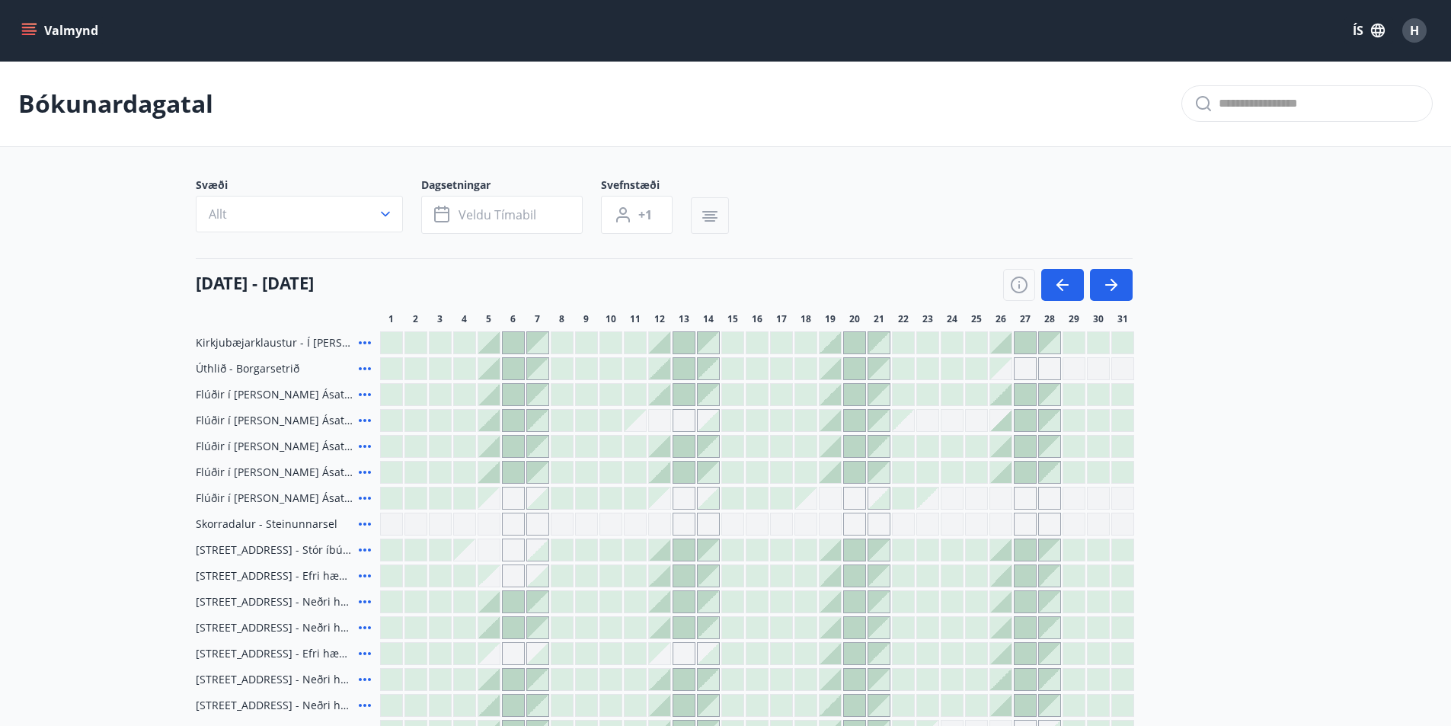
click at [704, 209] on icon "button" at bounding box center [710, 216] width 18 height 18
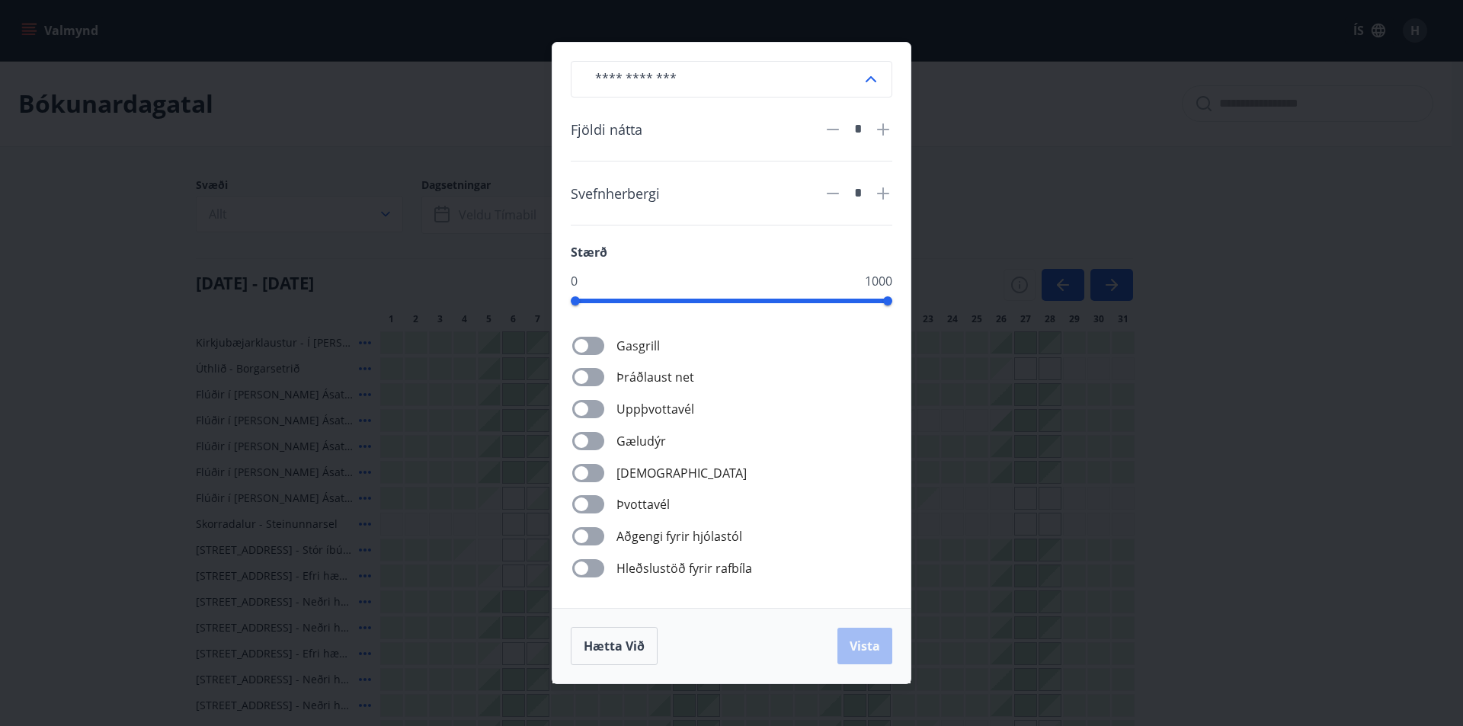
click at [885, 197] on icon at bounding box center [883, 193] width 18 height 18
click at [853, 635] on button "Vista" at bounding box center [864, 646] width 55 height 37
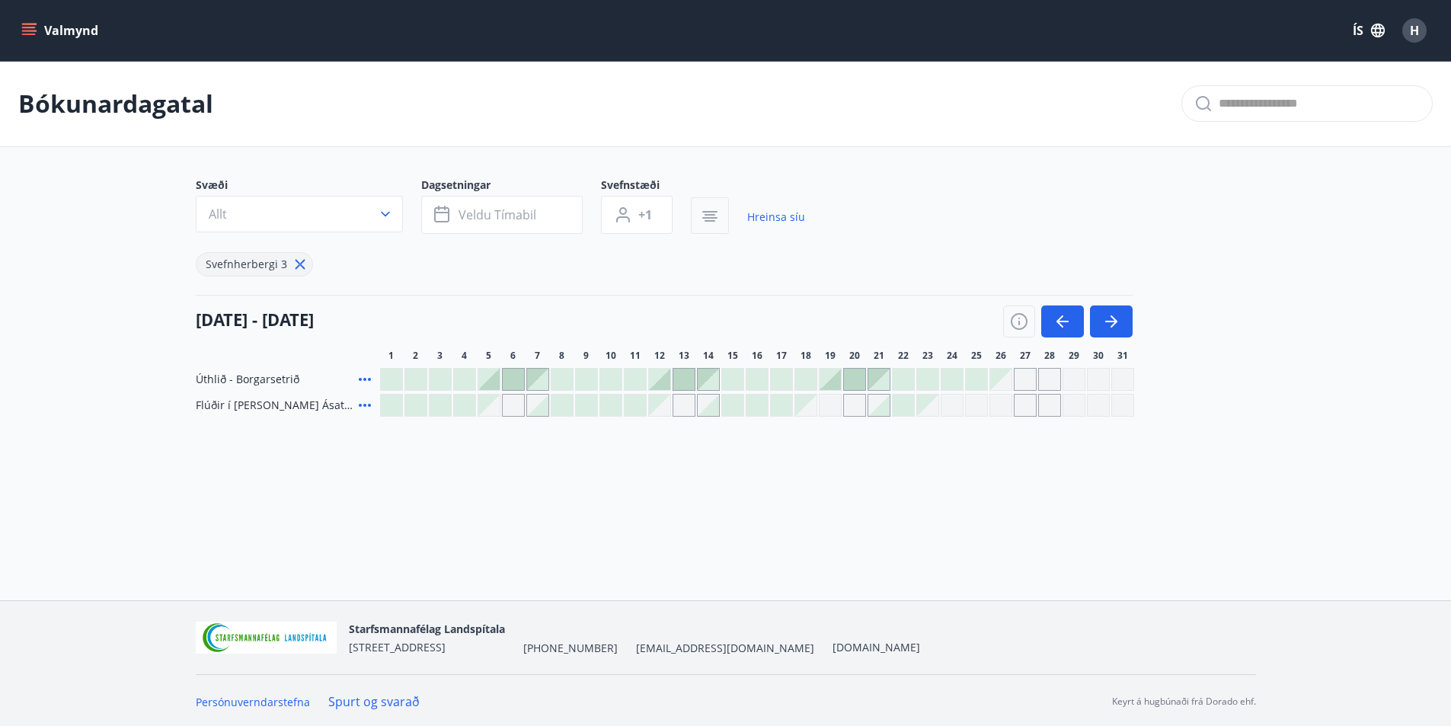
click at [717, 228] on button "button" at bounding box center [710, 215] width 38 height 37
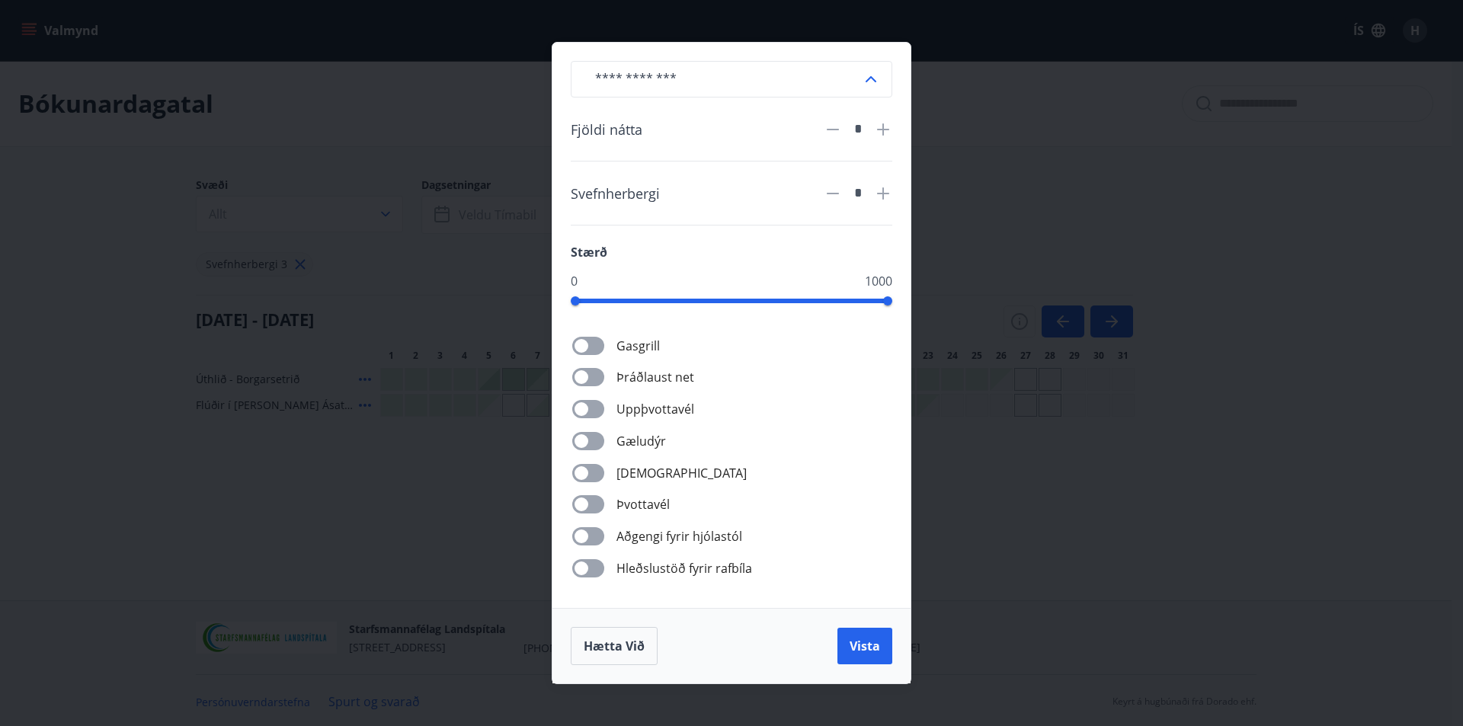
click at [828, 194] on icon at bounding box center [833, 194] width 12 height 2
type input "*"
click at [862, 648] on span "Vista" at bounding box center [864, 646] width 30 height 17
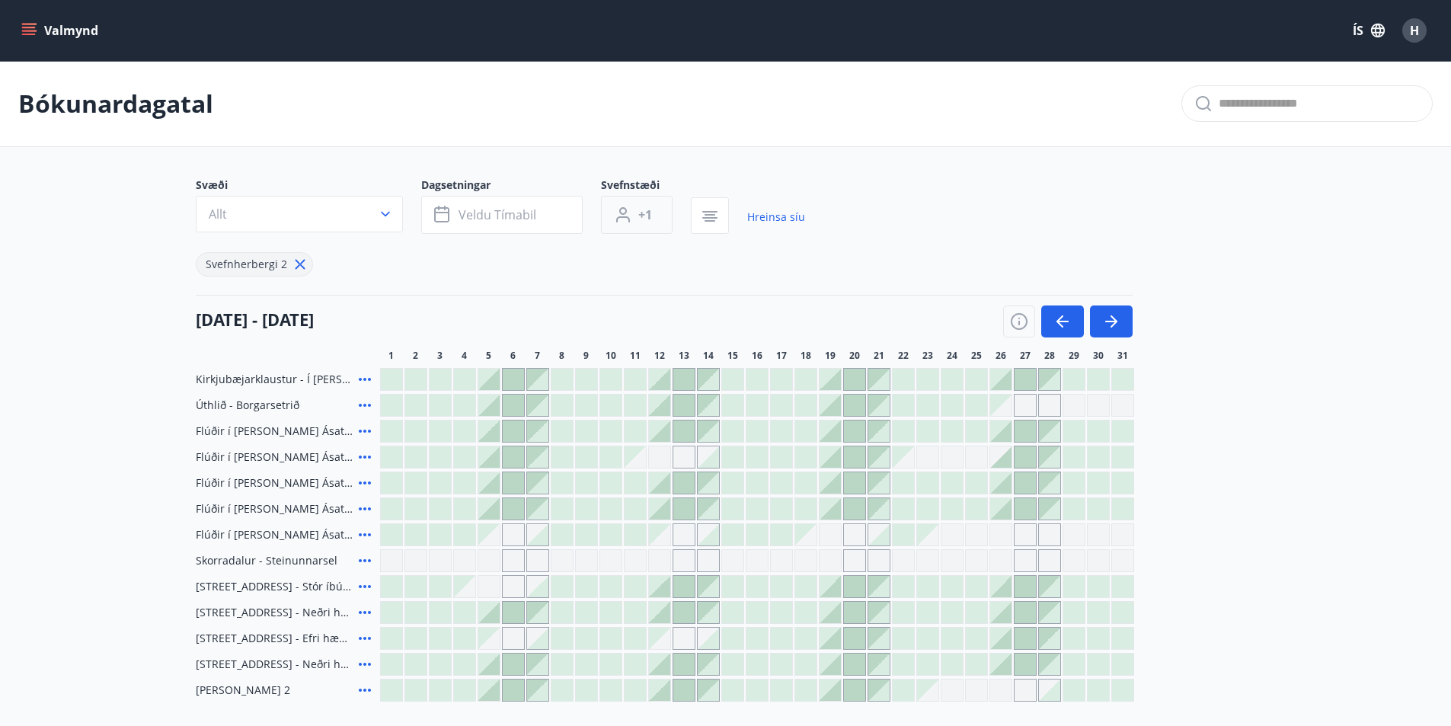
click at [645, 221] on span "+1" at bounding box center [645, 214] width 14 height 17
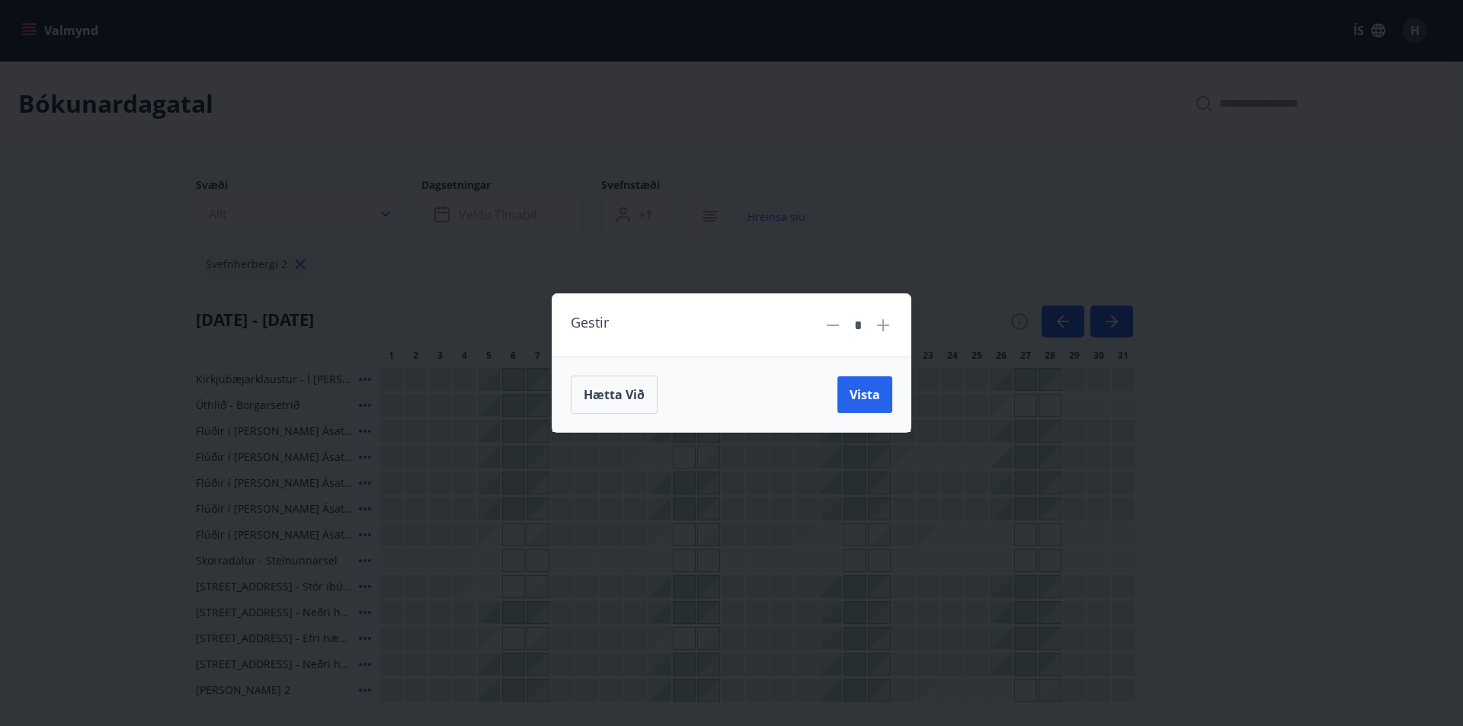
click at [886, 328] on icon at bounding box center [883, 325] width 18 height 18
drag, startPoint x: 872, startPoint y: 335, endPoint x: 891, endPoint y: 328, distance: 21.0
click at [880, 331] on div "*" at bounding box center [858, 325] width 69 height 27
click at [890, 325] on icon at bounding box center [883, 325] width 18 height 18
click at [886, 324] on icon at bounding box center [883, 325] width 18 height 18
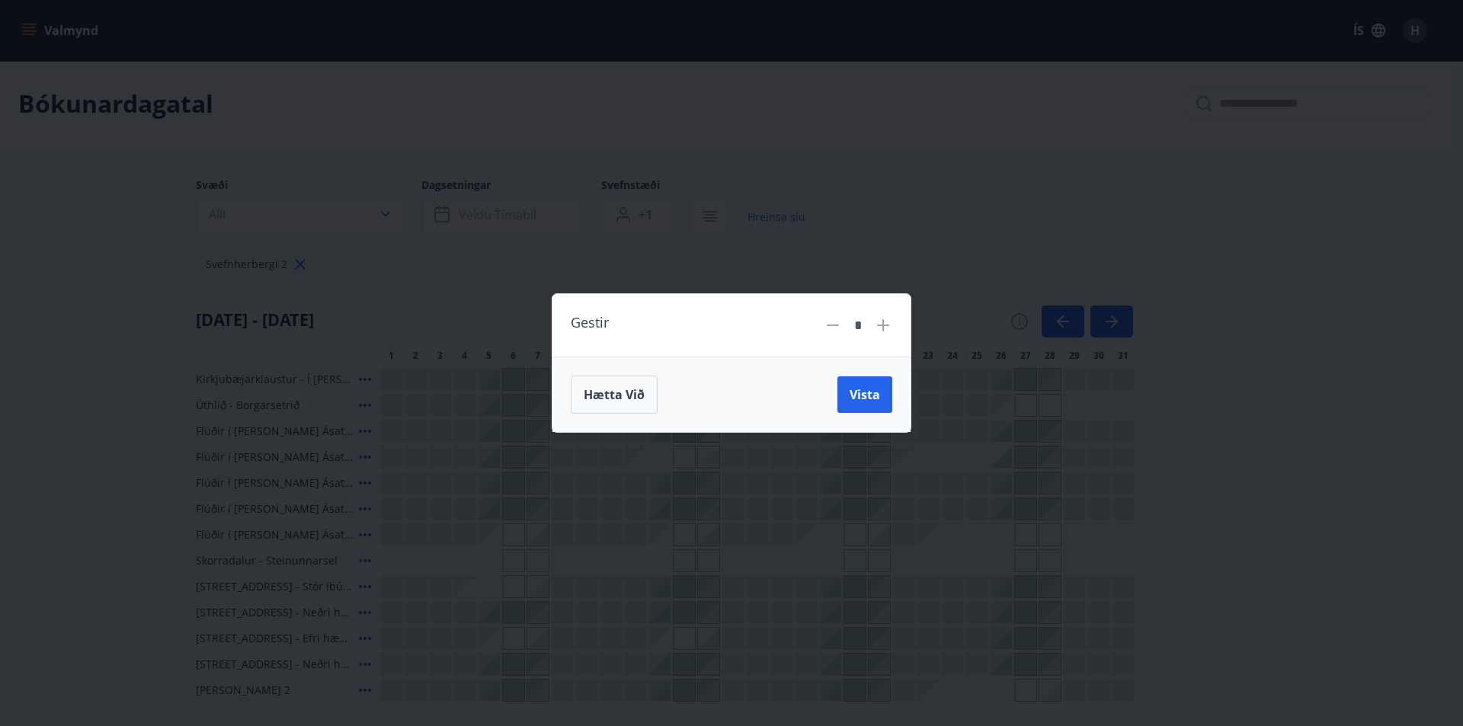
click at [886, 324] on icon at bounding box center [883, 325] width 18 height 18
type input "*"
click at [854, 402] on span "Vista" at bounding box center [864, 394] width 30 height 17
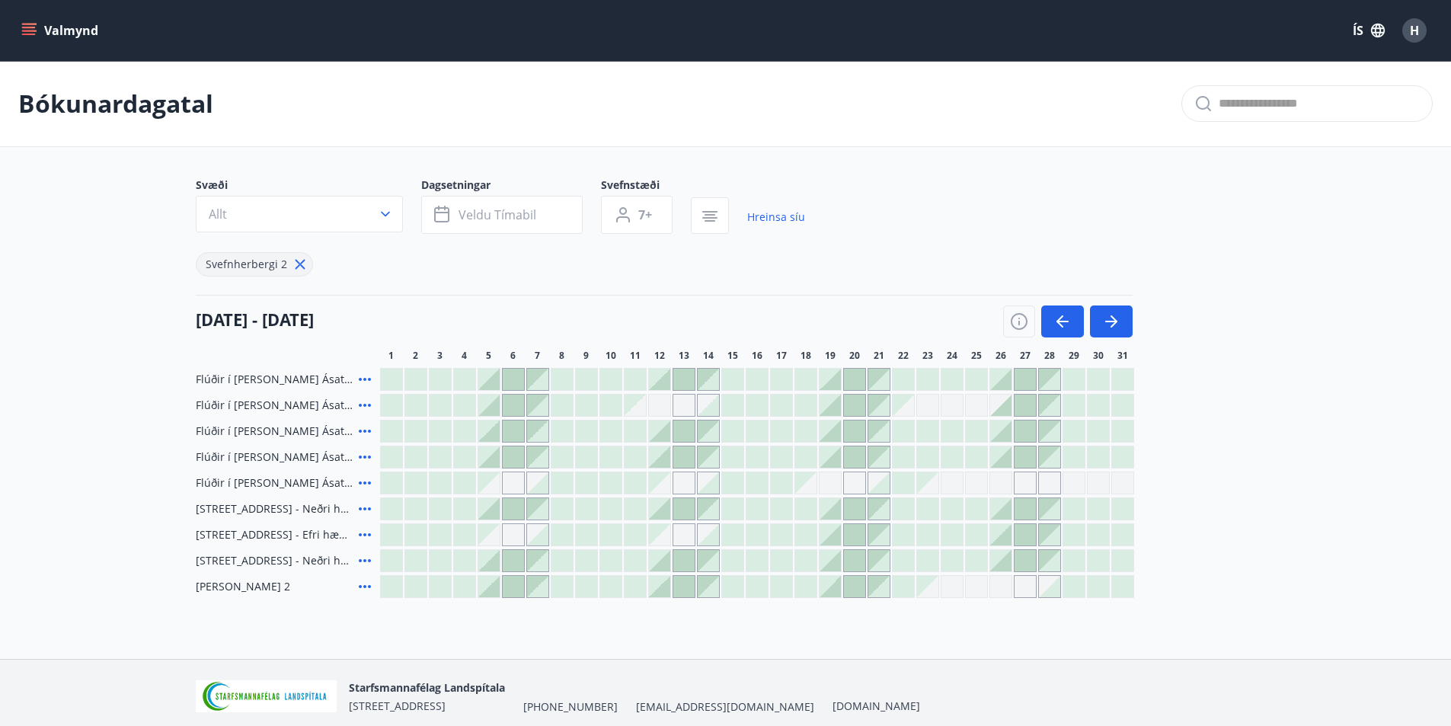
click at [362, 379] on icon at bounding box center [365, 379] width 18 height 18
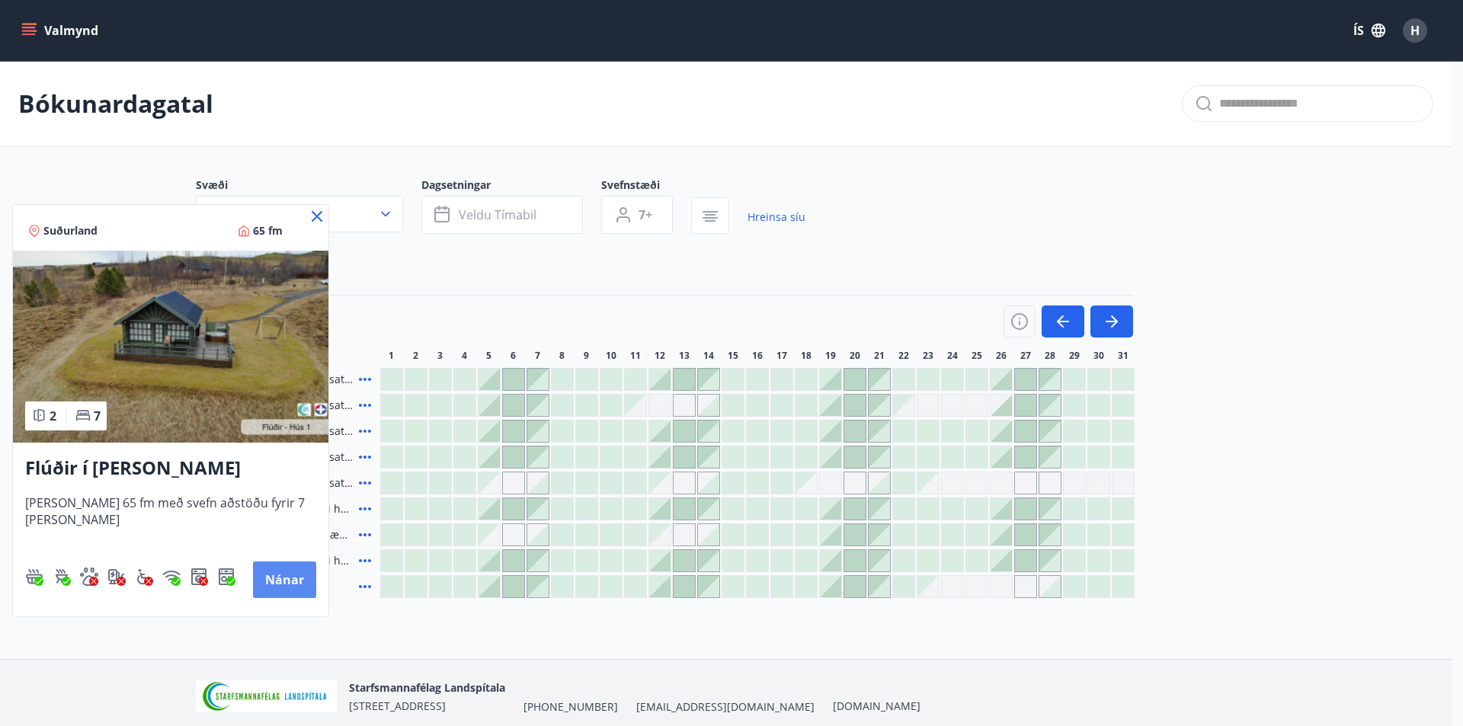
click at [283, 578] on button "Nánar" at bounding box center [284, 579] width 63 height 37
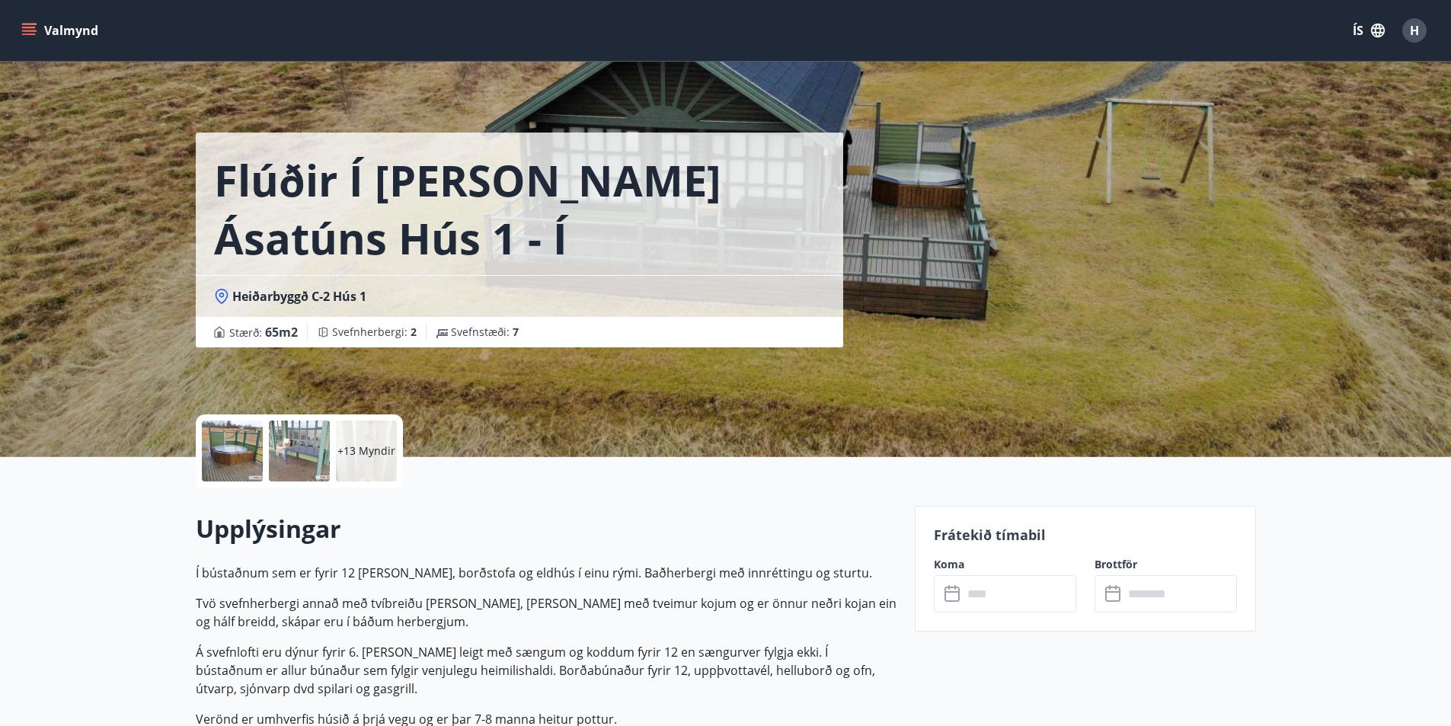
click at [357, 482] on div "+13 Myndir" at bounding box center [299, 450] width 207 height 73
click at [364, 457] on p "+13 Myndir" at bounding box center [367, 450] width 58 height 15
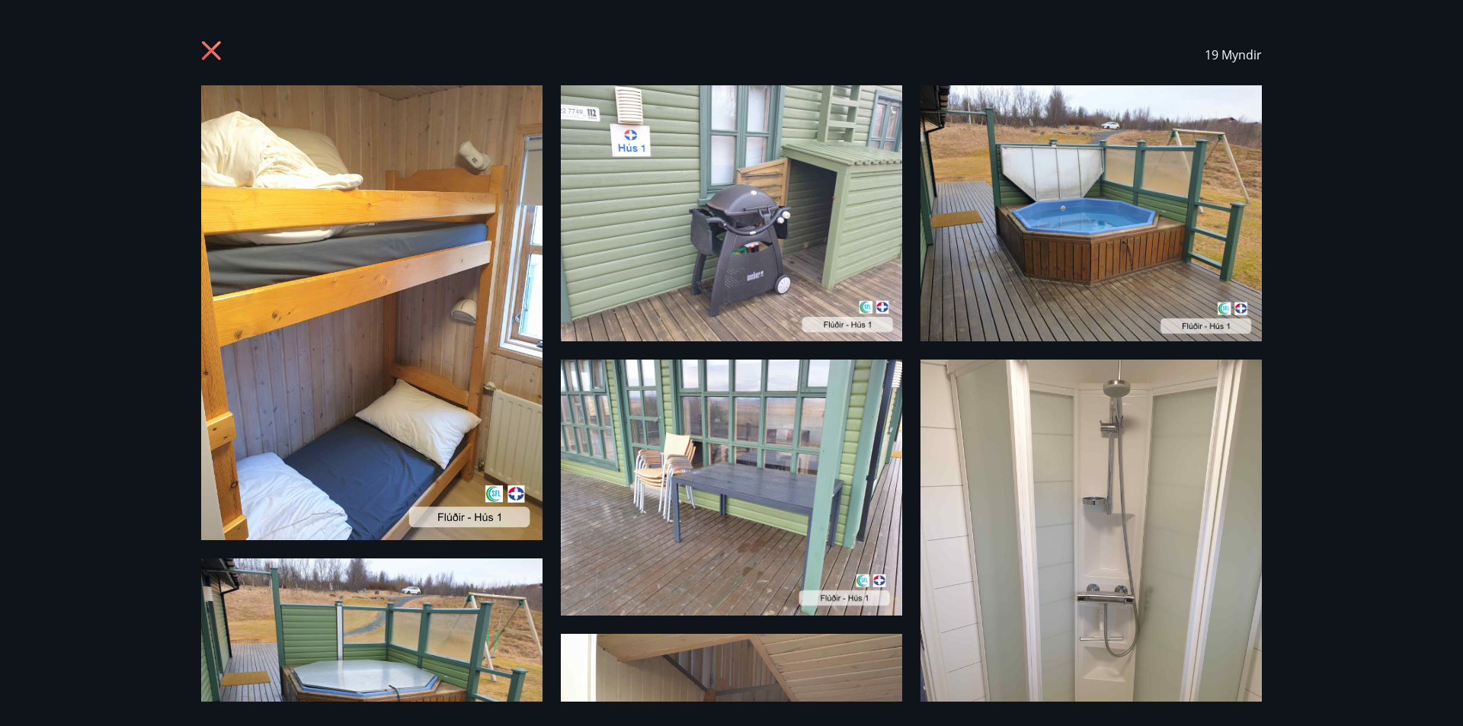
click at [218, 50] on icon at bounding box center [213, 52] width 24 height 24
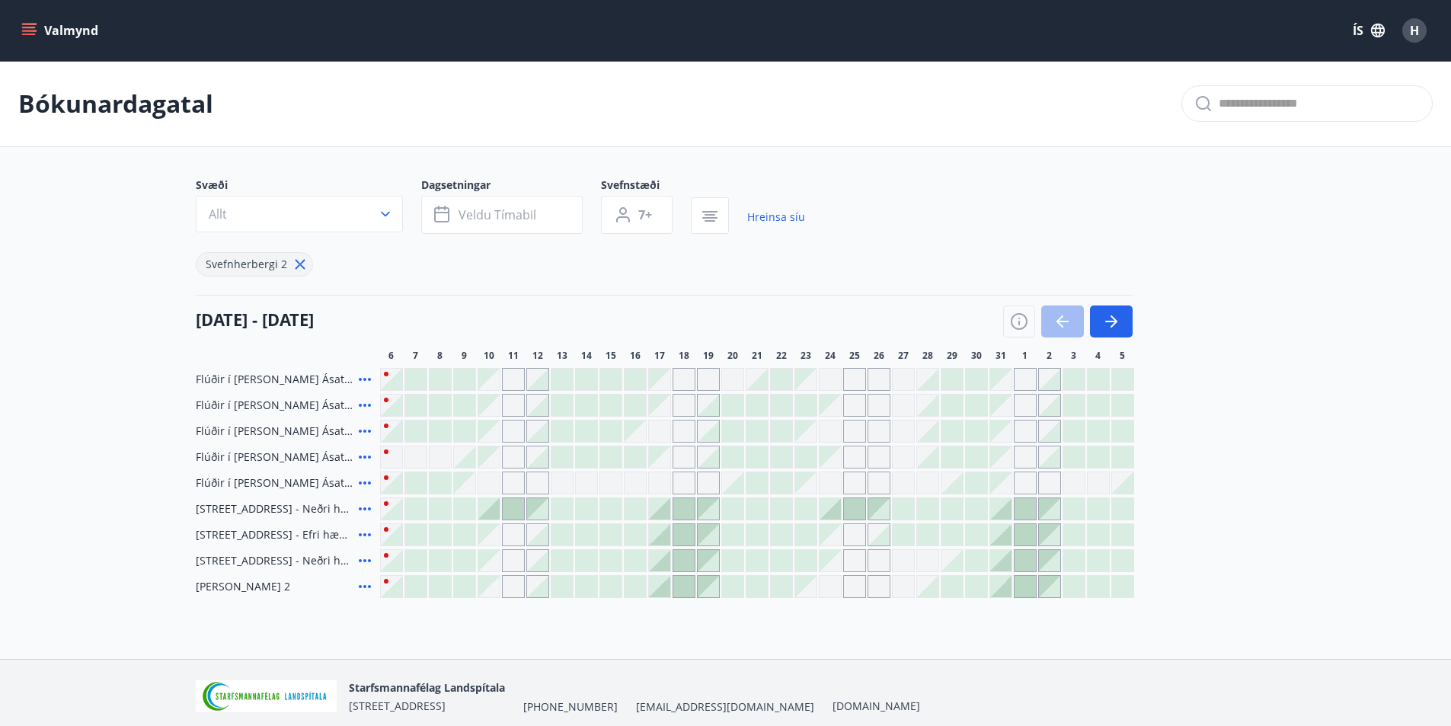
type input "*"
click at [366, 404] on icon at bounding box center [365, 405] width 18 height 18
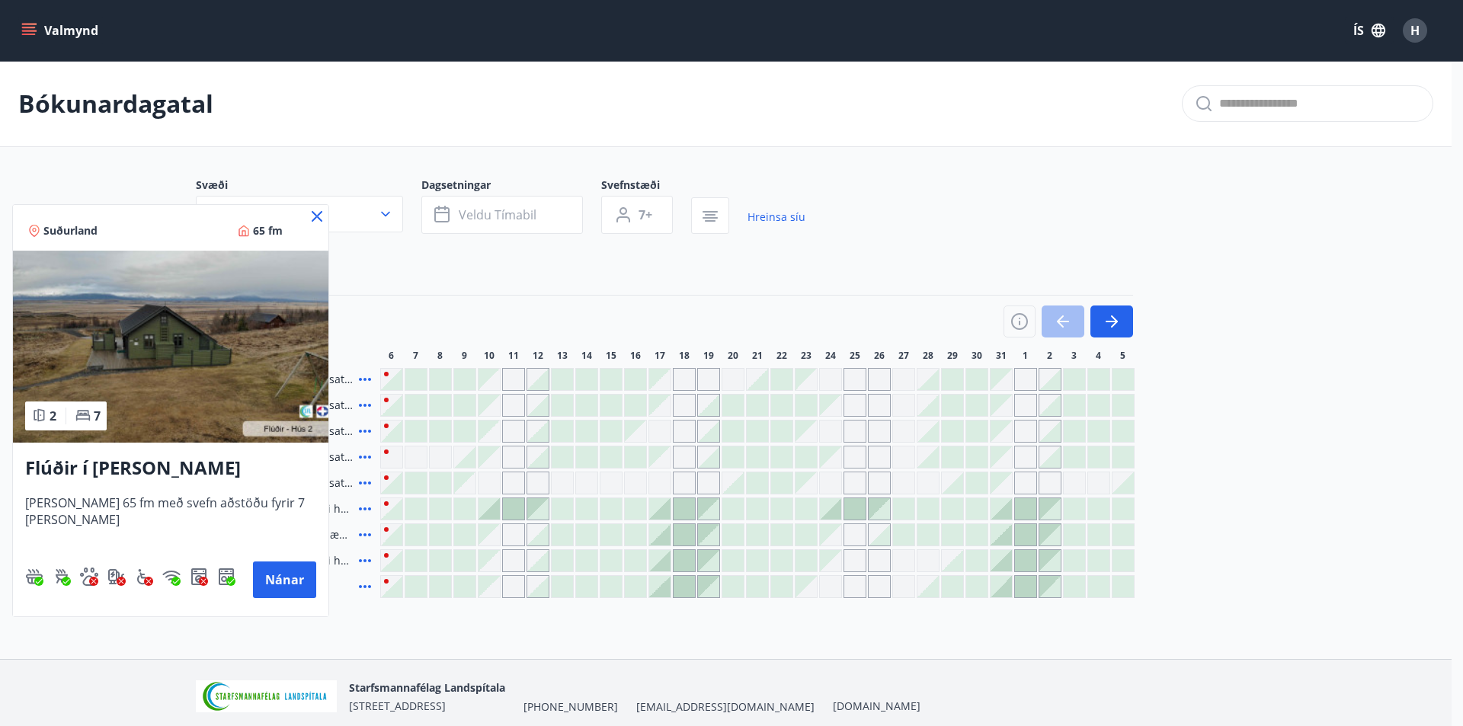
drag, startPoint x: 318, startPoint y: 213, endPoint x: 377, endPoint y: 421, distance: 216.1
click at [319, 214] on icon at bounding box center [317, 216] width 18 height 18
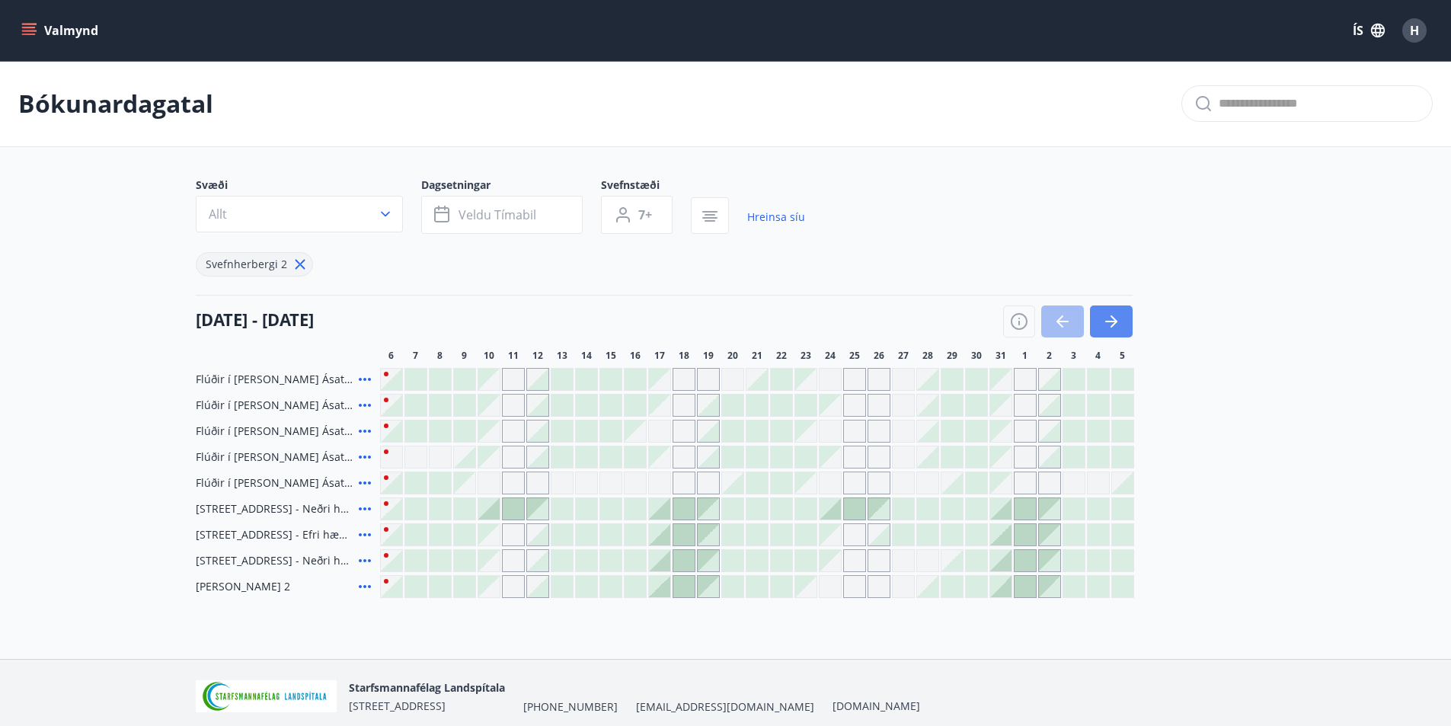
click at [1114, 315] on icon "button" at bounding box center [1111, 321] width 18 height 18
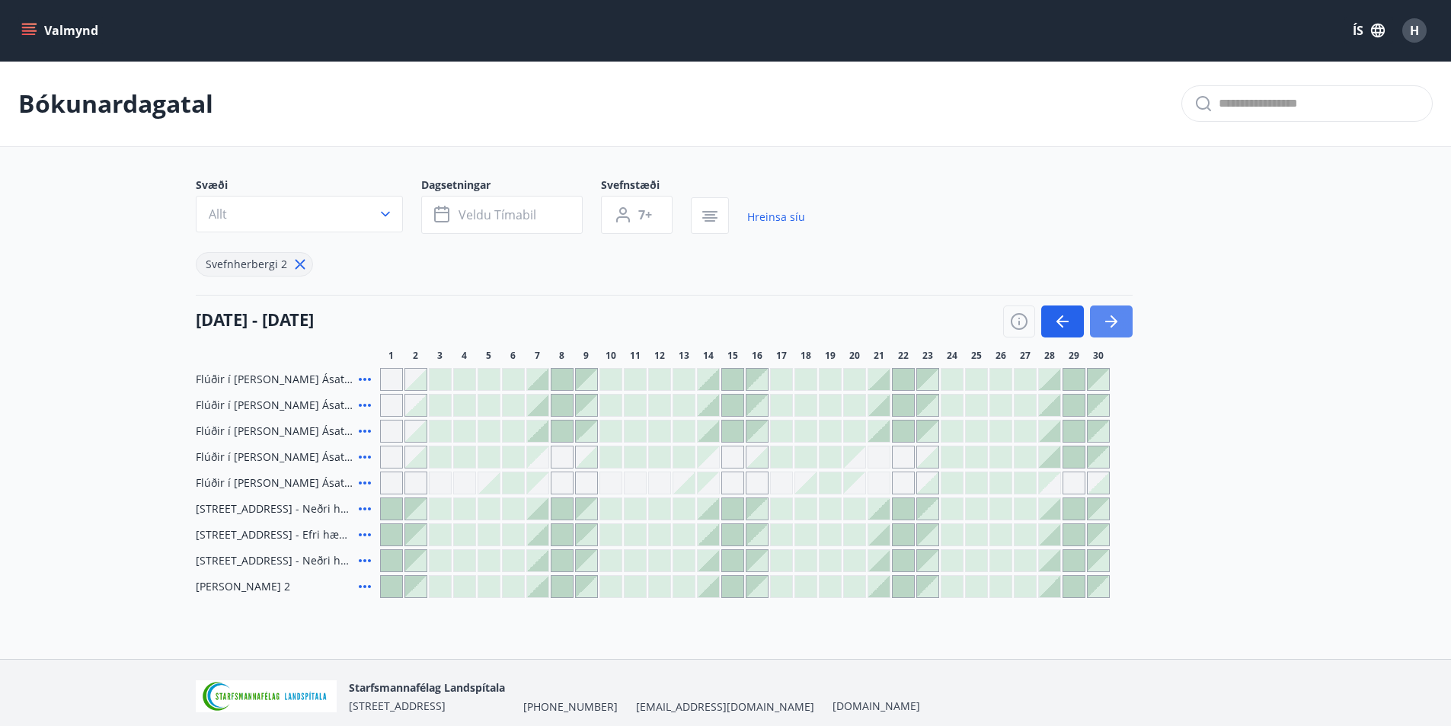
click at [1102, 328] on icon "button" at bounding box center [1111, 321] width 18 height 18
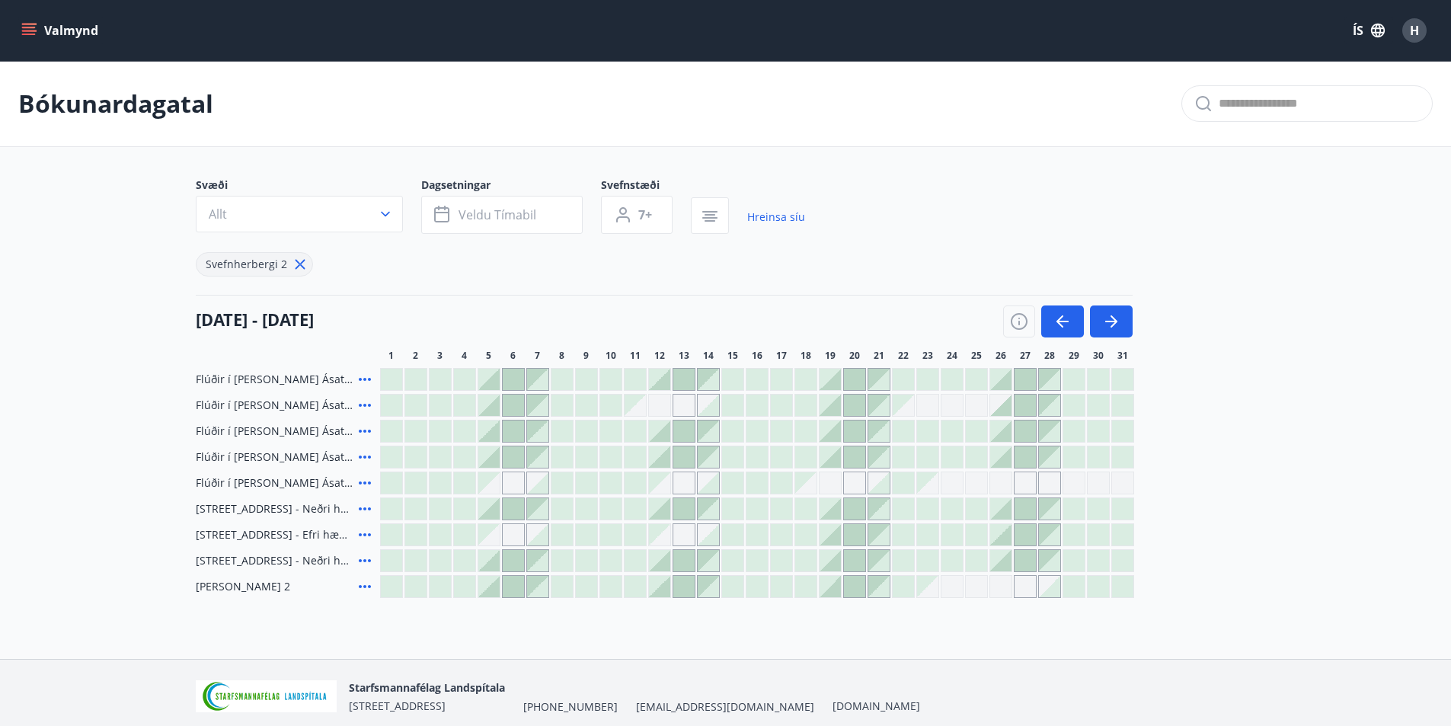
click at [1006, 435] on div at bounding box center [1000, 431] width 21 height 21
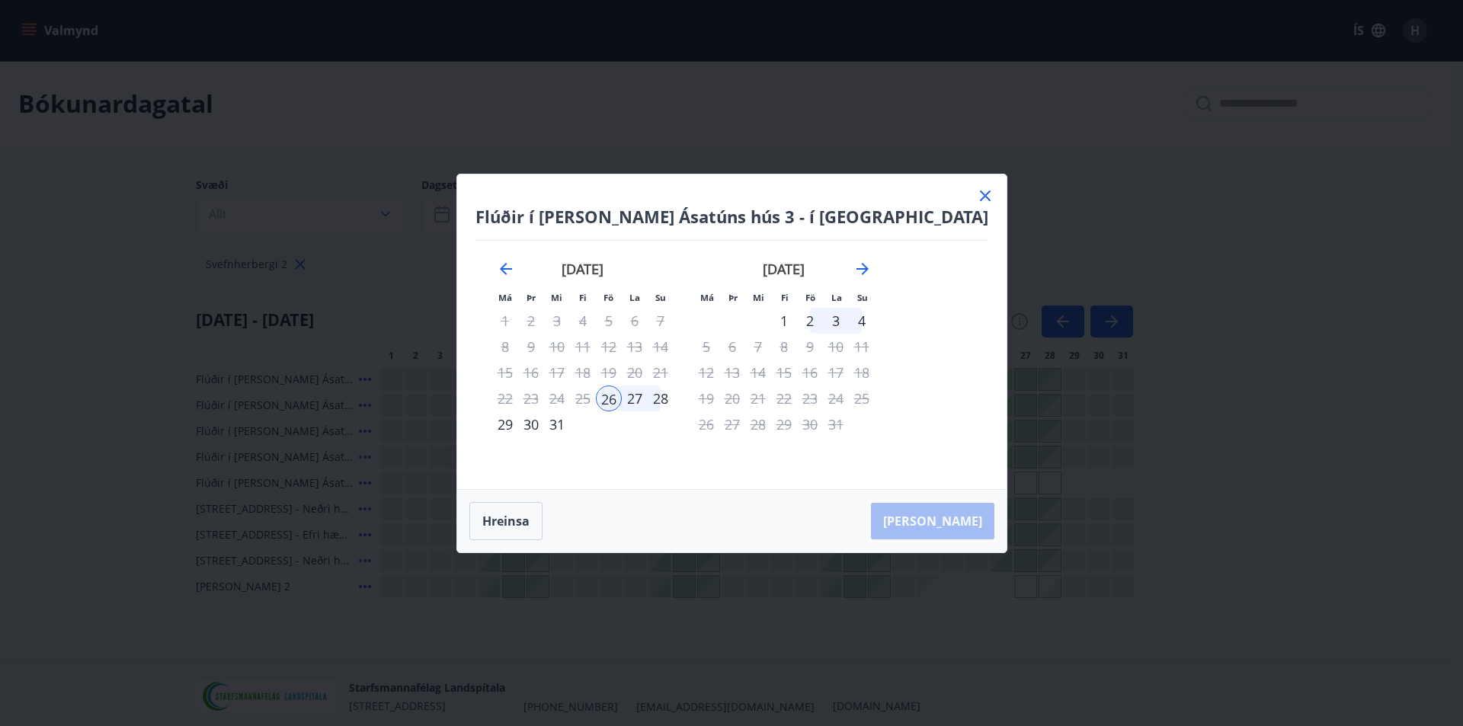
click at [544, 425] on div "30" at bounding box center [531, 424] width 26 height 26
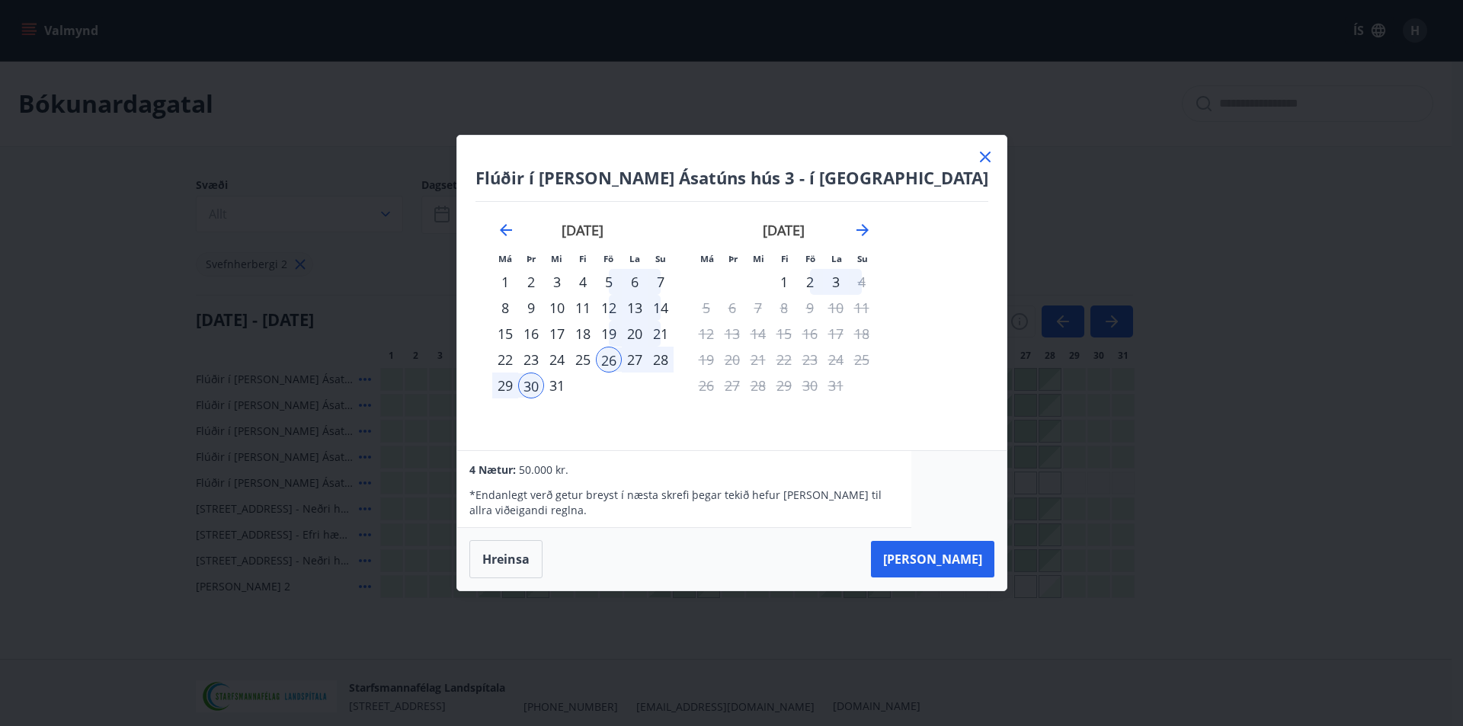
drag, startPoint x: 942, startPoint y: 161, endPoint x: 956, endPoint y: 147, distance: 19.9
click at [976, 162] on icon at bounding box center [985, 157] width 18 height 18
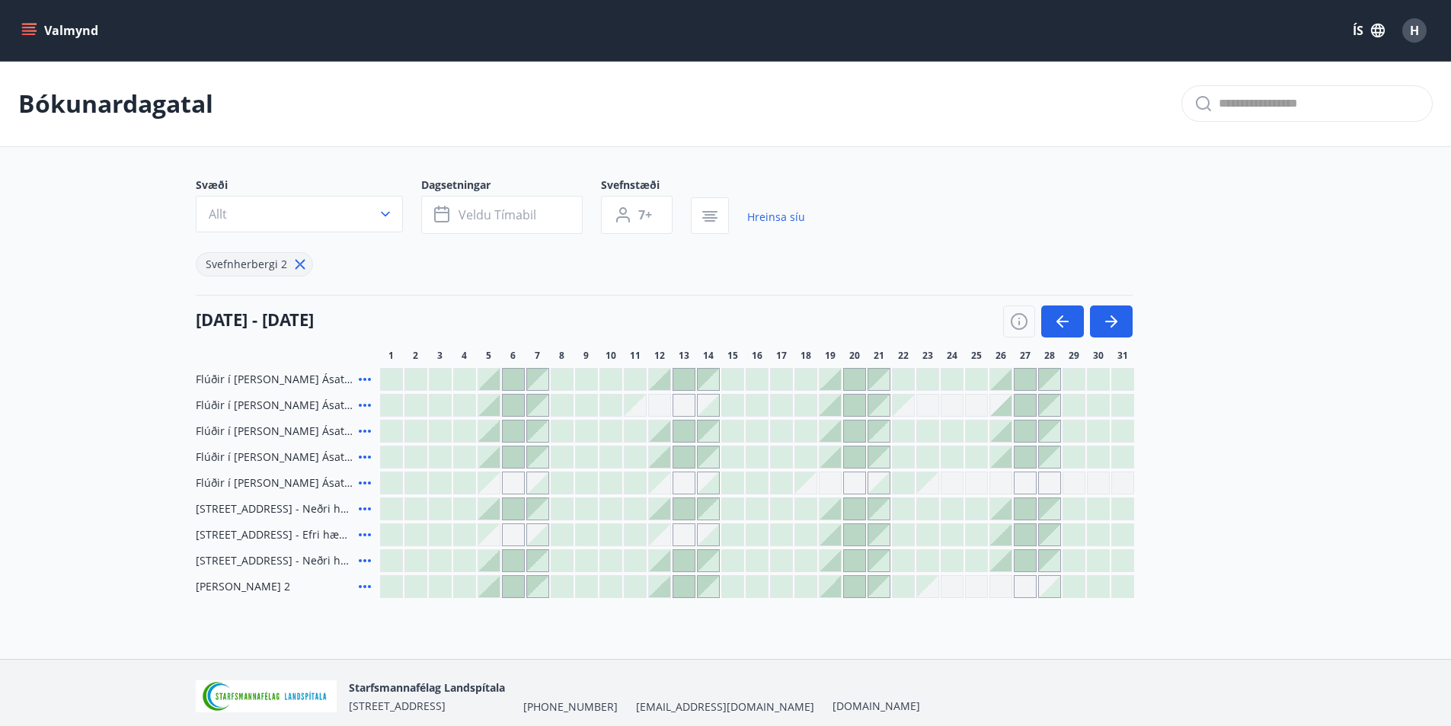
click at [365, 480] on icon at bounding box center [365, 483] width 18 height 18
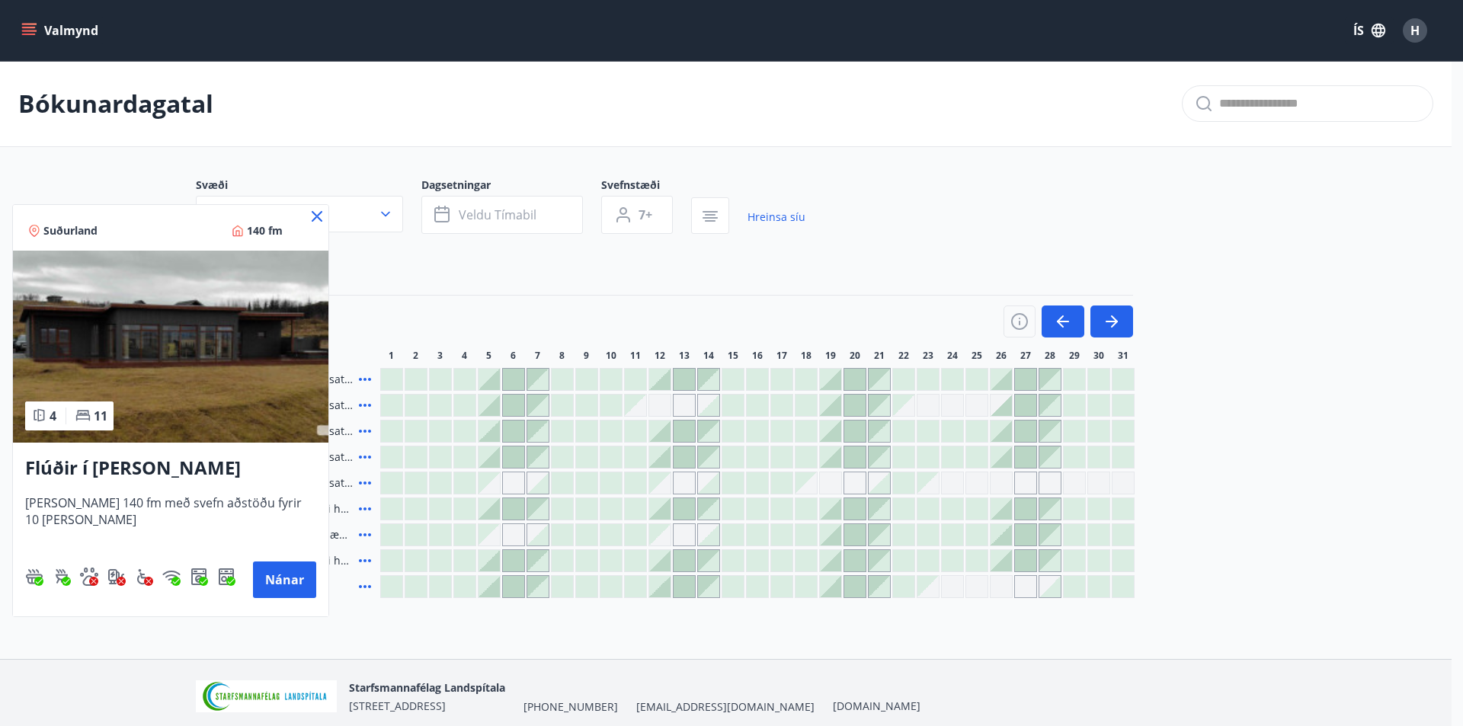
click at [318, 215] on icon at bounding box center [317, 216] width 11 height 11
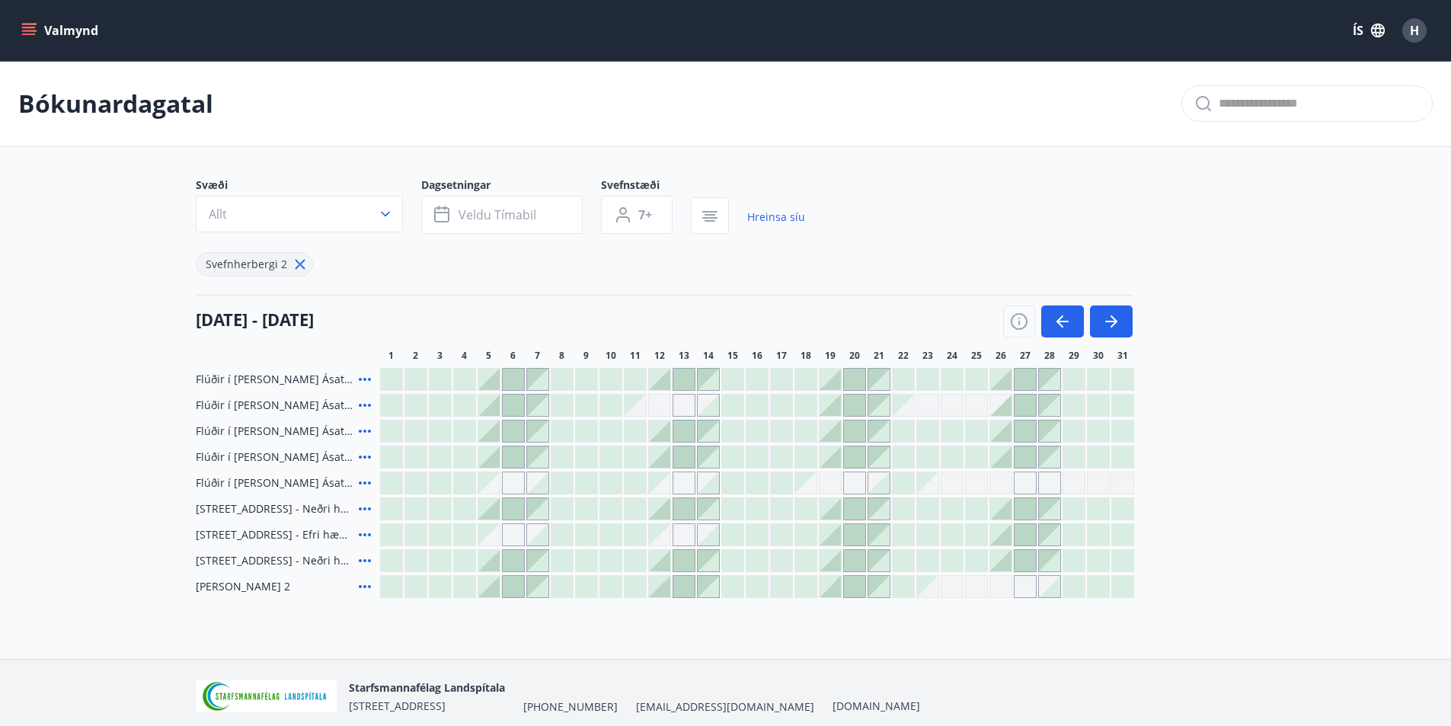
click at [1002, 483] on div "Gráir dagar eru ekki bókanlegir" at bounding box center [1001, 483] width 23 height 23
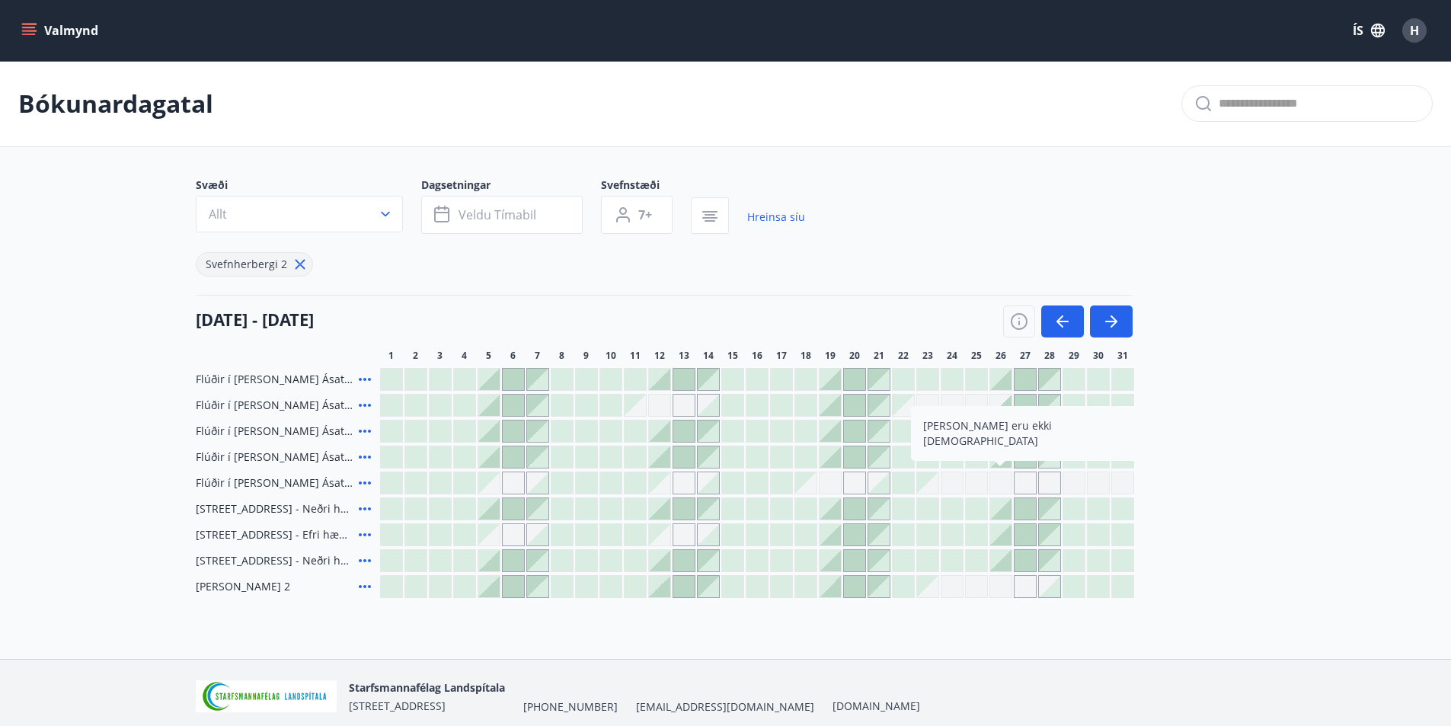
click at [1002, 483] on div "Gráir dagar eru ekki bókanlegir" at bounding box center [1001, 483] width 23 height 23
click at [365, 453] on icon at bounding box center [365, 457] width 18 height 18
click at [25, 30] on icon "menu" at bounding box center [30, 31] width 17 height 2
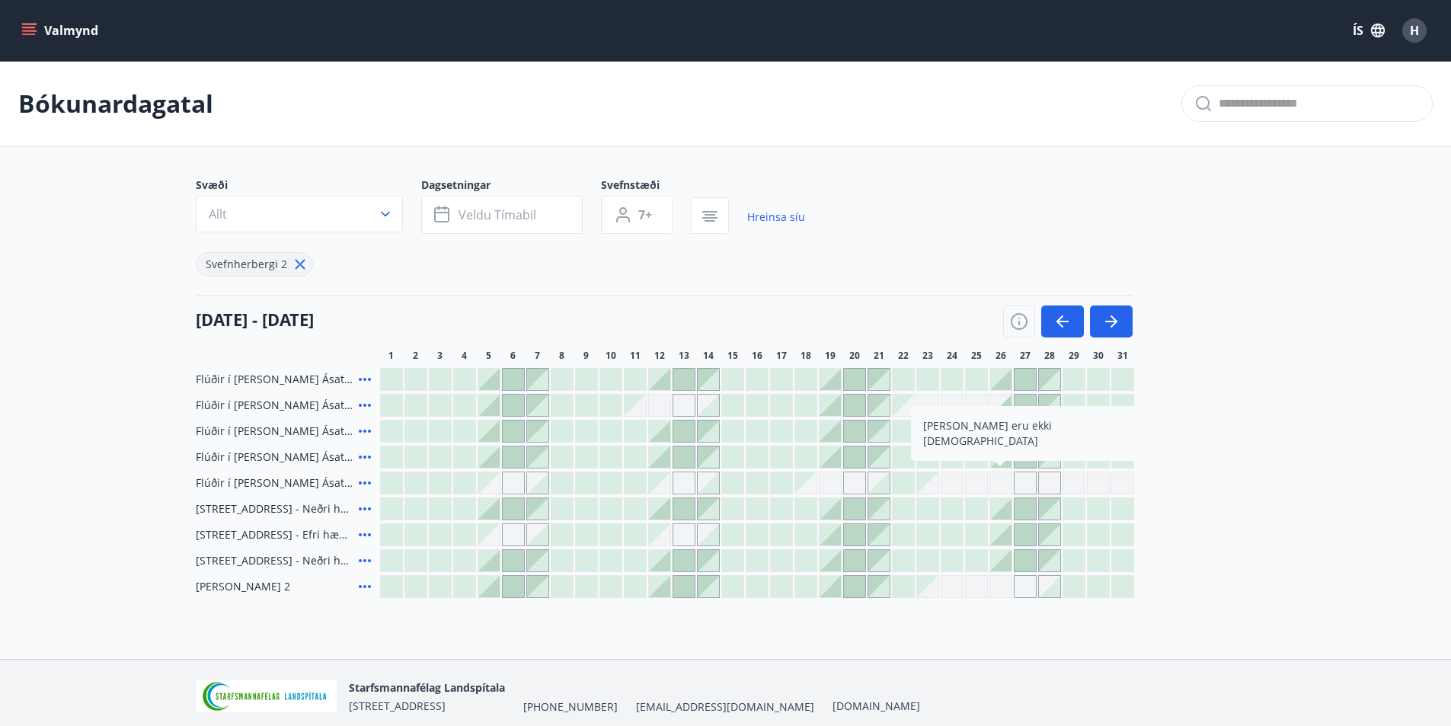
click at [27, 29] on icon "menu" at bounding box center [28, 30] width 15 height 15
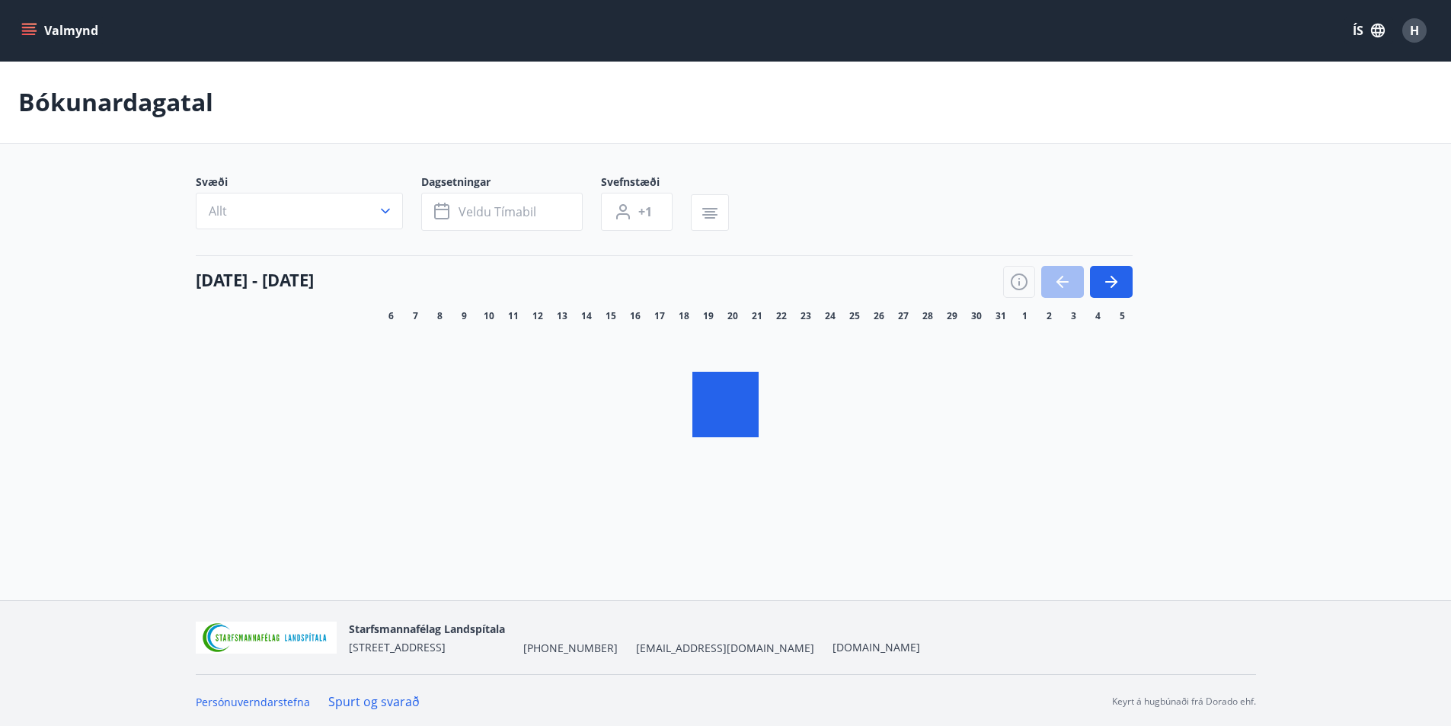
click at [32, 24] on icon "menu" at bounding box center [30, 25] width 17 height 2
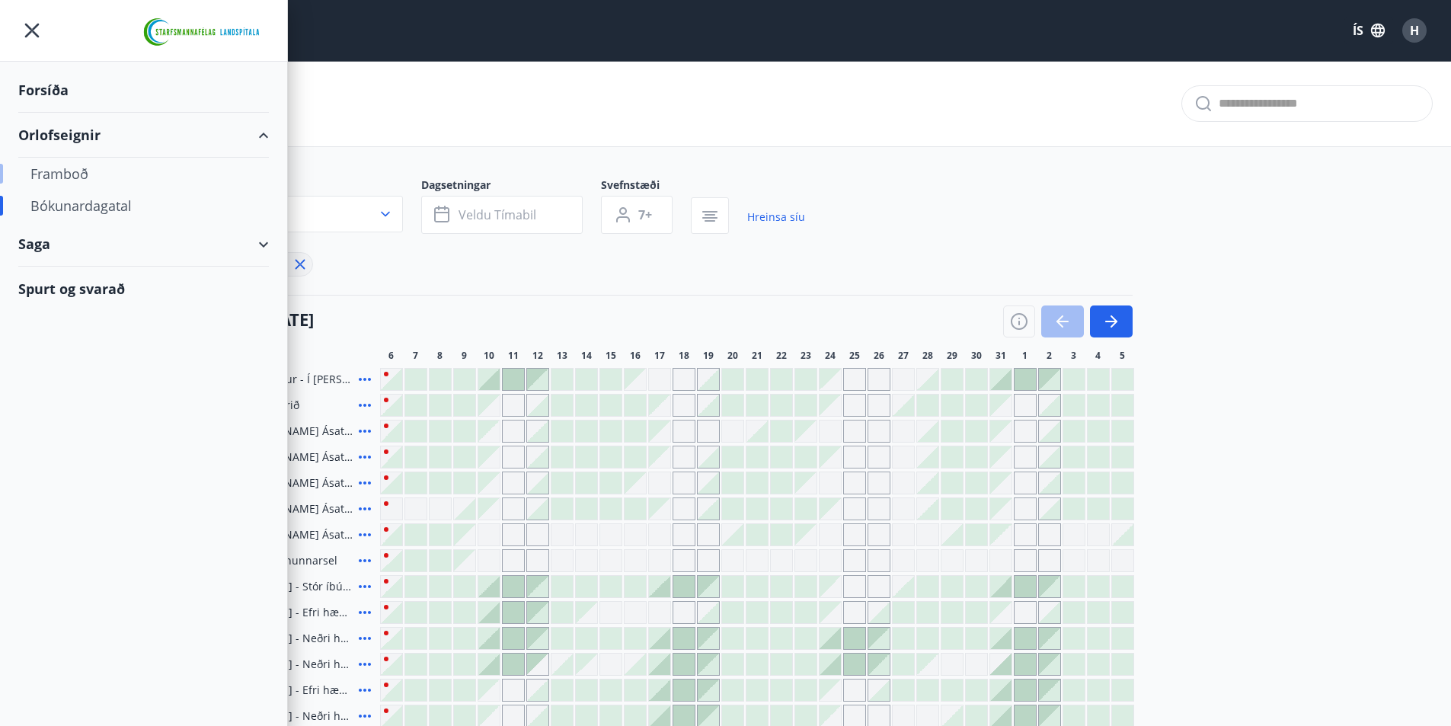
click at [72, 167] on div "Framboð" at bounding box center [143, 174] width 226 height 32
